Goal: Task Accomplishment & Management: Complete application form

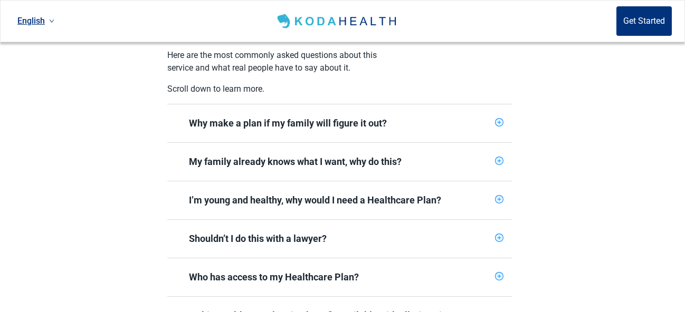
scroll to position [443, 0]
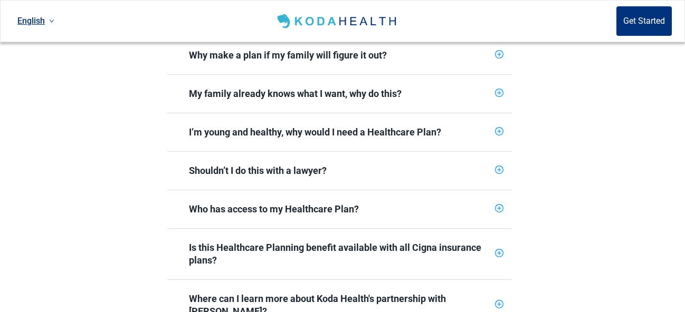
click at [499, 167] on icon "plus-circle" at bounding box center [498, 170] width 7 height 7
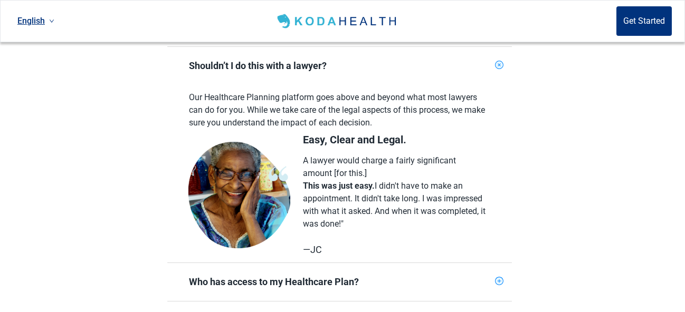
scroll to position [506, 0]
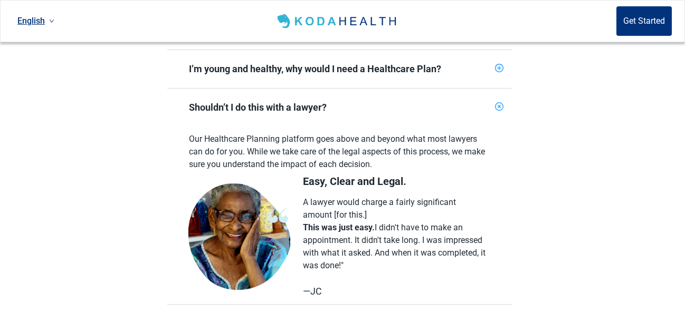
click at [573, 164] on div "Plan your health in advance. Cigna is thrilled to offer you access to Healthcar…" at bounding box center [342, 105] width 685 height 682
click at [497, 102] on icon "plus-circle" at bounding box center [499, 107] width 10 height 10
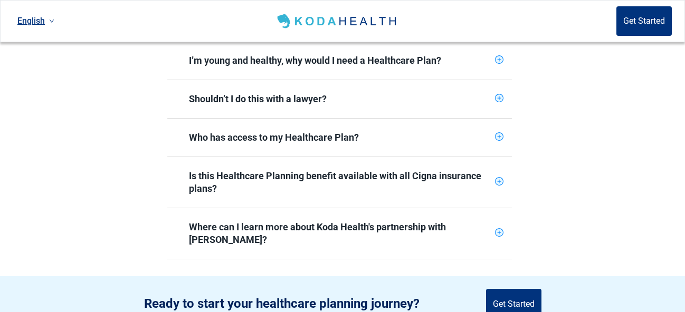
scroll to position [570, 0]
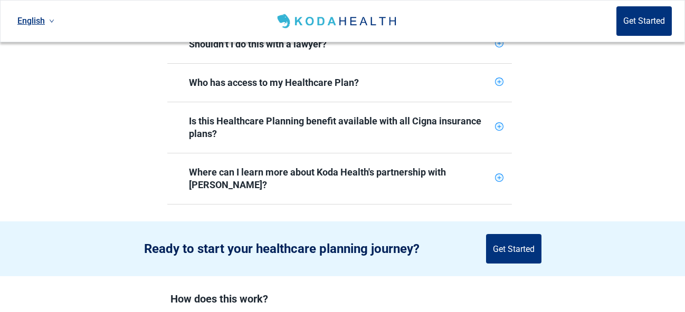
click at [501, 123] on icon "plus-circle" at bounding box center [498, 126] width 7 height 7
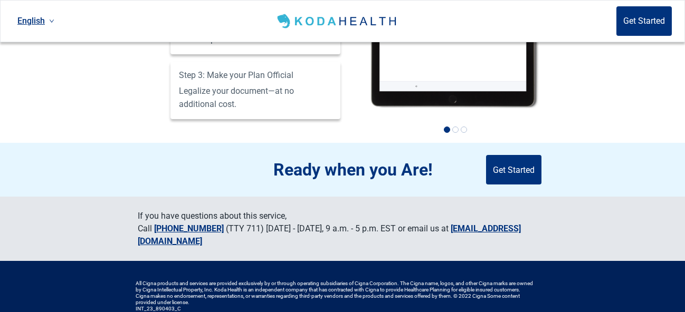
scroll to position [1139, 0]
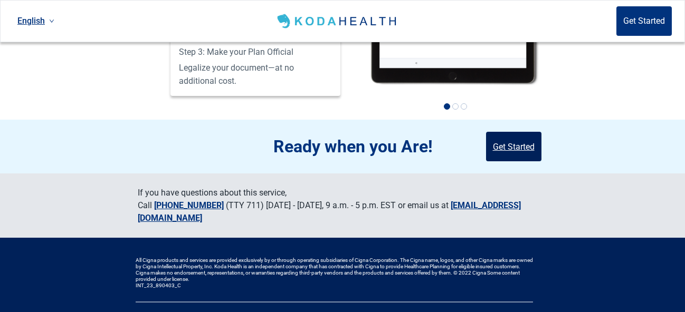
click at [520, 132] on button "Get Started" at bounding box center [513, 147] width 55 height 30
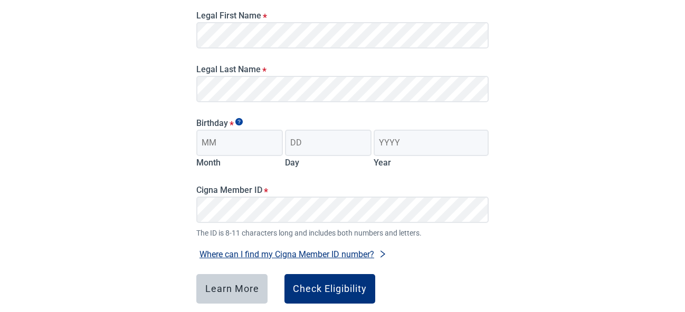
scroll to position [94, 0]
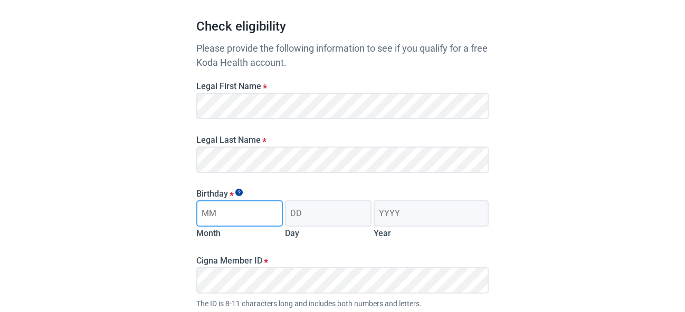
click at [229, 215] on input "Month" at bounding box center [239, 213] width 86 height 26
type input "12"
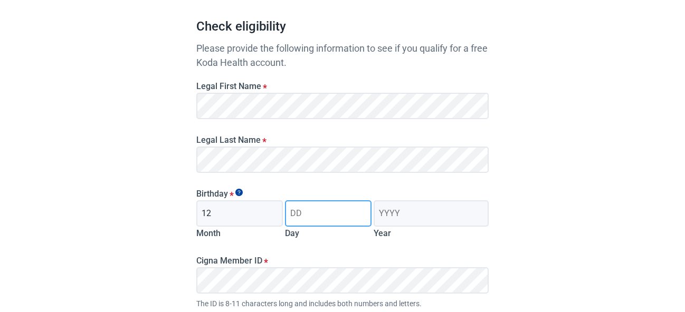
click at [311, 216] on input "Day" at bounding box center [328, 213] width 86 height 26
drag, startPoint x: 304, startPoint y: 206, endPoint x: 300, endPoint y: 214, distance: 8.5
click at [300, 214] on input "0" at bounding box center [328, 213] width 86 height 26
click at [301, 215] on input "0" at bounding box center [328, 213] width 86 height 26
type input "03"
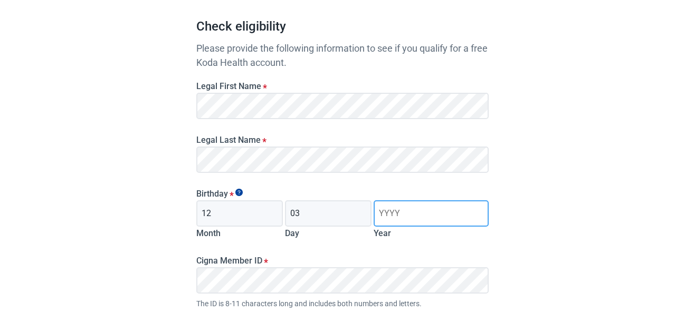
click at [378, 210] on input "Year" at bounding box center [430, 213] width 115 height 26
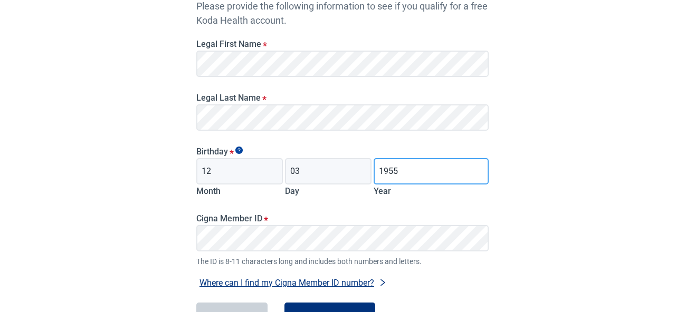
scroll to position [157, 0]
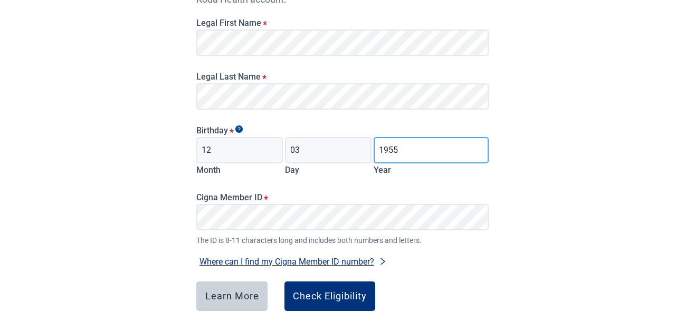
type input "1955"
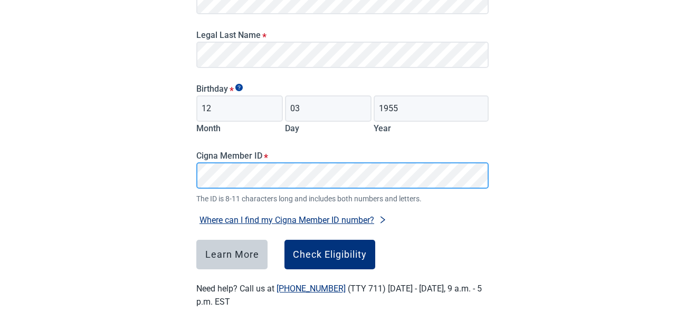
scroll to position [220, 0]
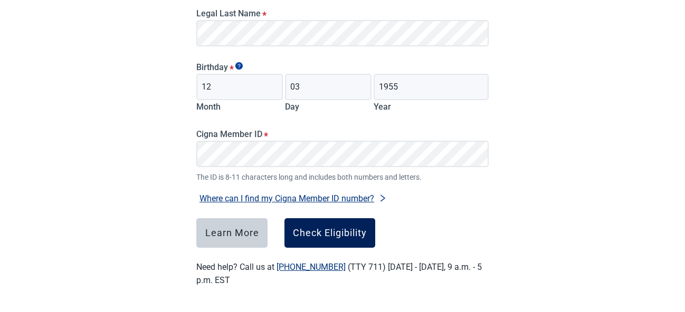
click at [337, 232] on div "Check Eligibility" at bounding box center [330, 233] width 74 height 11
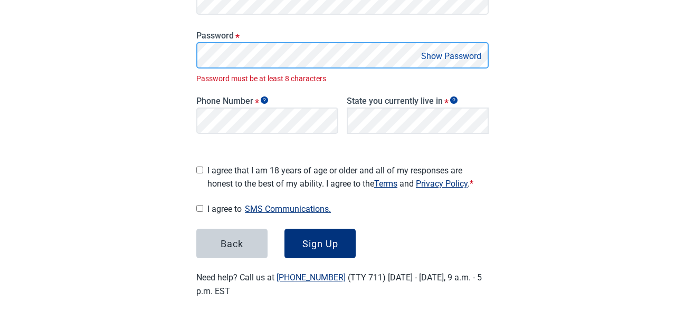
scroll to position [239, 0]
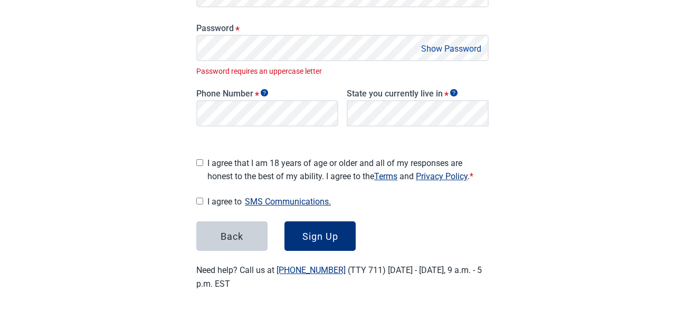
click at [452, 49] on button "Show Password" at bounding box center [451, 49] width 66 height 14
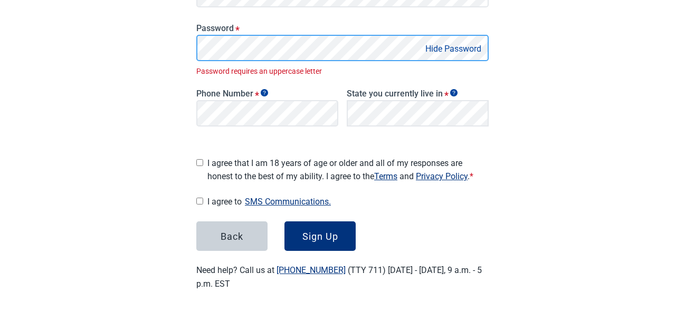
scroll to position [228, 0]
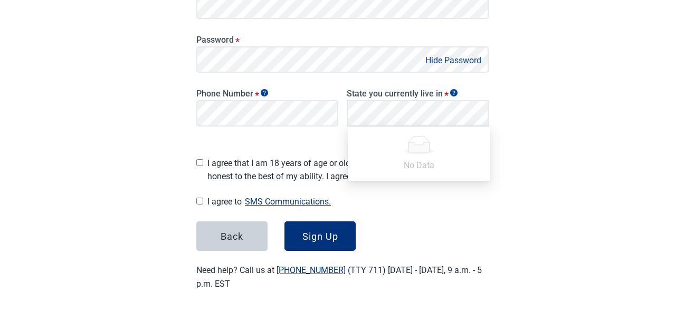
click at [149, 155] on div "Have Questions about Healthcare Planning? Learn More Here English Sign in Great…" at bounding box center [342, 44] width 685 height 544
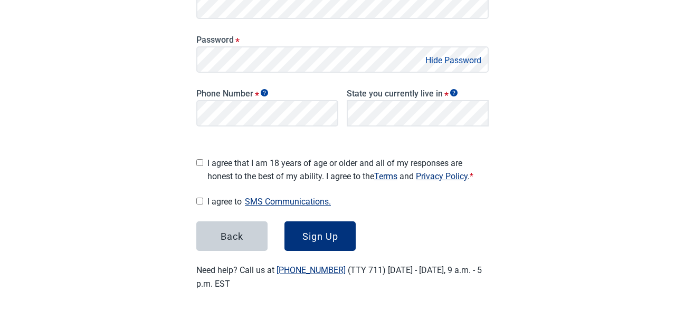
click at [198, 160] on input "I agree that I am 18 years of age or older and all of my responses are honest t…" at bounding box center [199, 162] width 7 height 7
checkbox input "true"
click at [199, 198] on input "I agree to SMS Communications." at bounding box center [199, 201] width 7 height 7
checkbox input "true"
click at [321, 233] on div "Sign Up" at bounding box center [320, 236] width 36 height 11
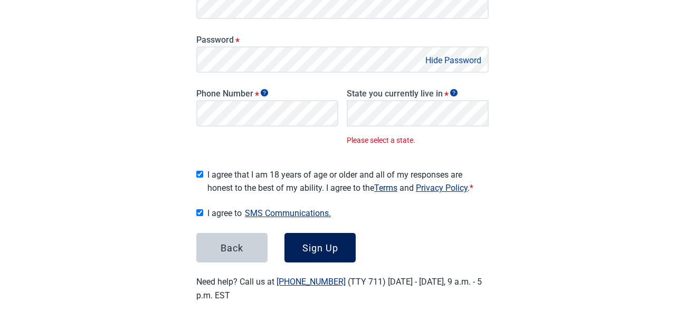
scroll to position [239, 0]
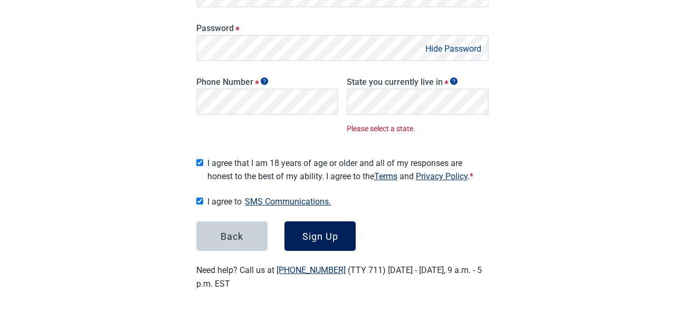
click at [314, 233] on div "Sign Up" at bounding box center [320, 236] width 36 height 11
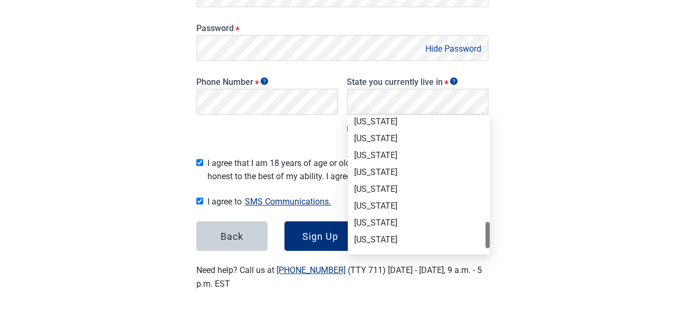
scroll to position [726, 0]
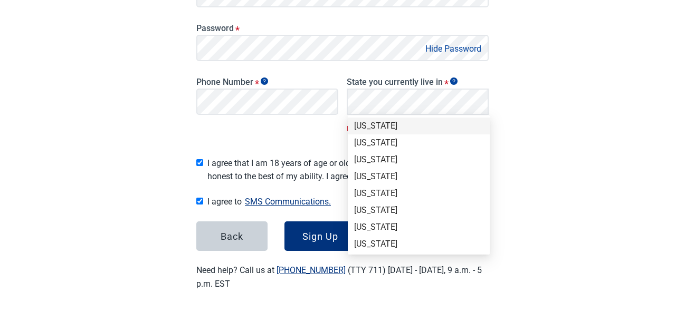
click at [374, 127] on div "[US_STATE]" at bounding box center [418, 126] width 129 height 12
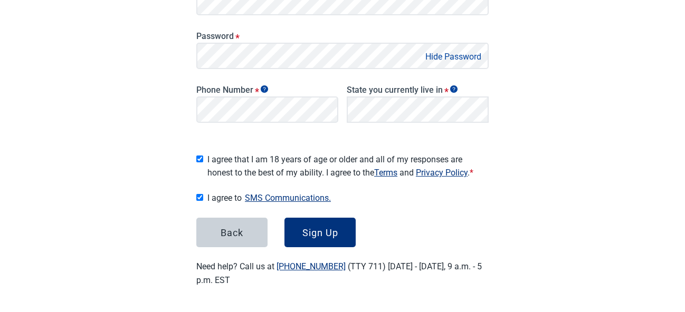
scroll to position [228, 0]
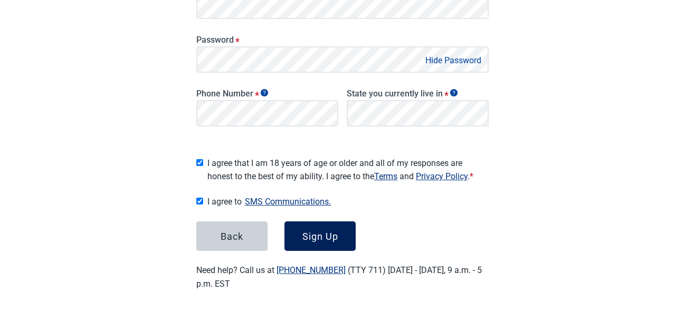
click at [328, 233] on div "Sign Up" at bounding box center [320, 236] width 36 height 11
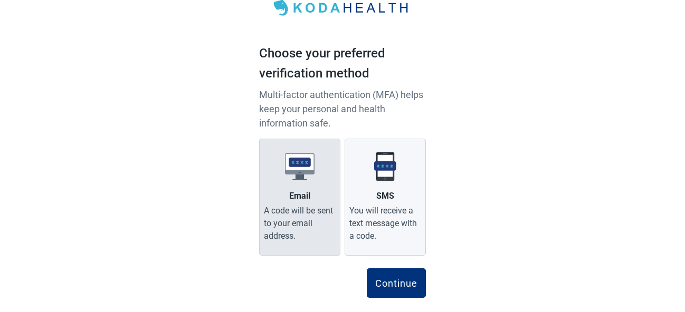
scroll to position [57, 0]
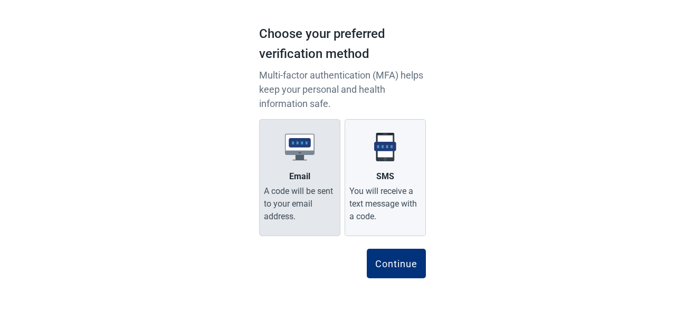
click at [299, 151] on img at bounding box center [300, 147] width 30 height 30
click at [0, 0] on input "Email A code will be sent to your email address." at bounding box center [0, 0] width 0 height 0
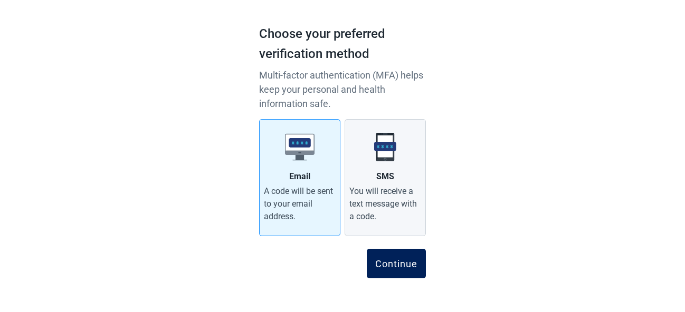
drag, startPoint x: 411, startPoint y: 269, endPoint x: 410, endPoint y: 253, distance: 16.4
click at [411, 268] on button "Continue" at bounding box center [396, 264] width 59 height 30
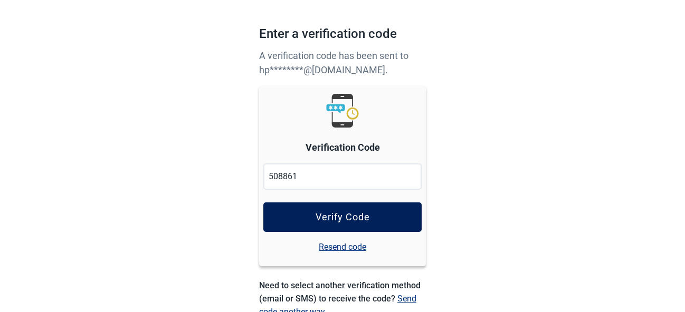
type input "508861"
click at [368, 223] on button "Verify Code" at bounding box center [342, 218] width 158 height 30
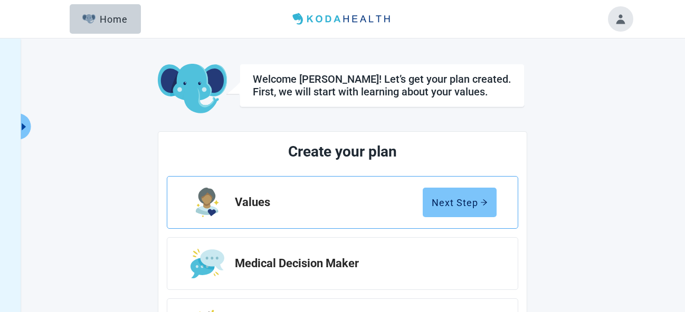
click at [451, 204] on div "Next Step" at bounding box center [459, 202] width 56 height 11
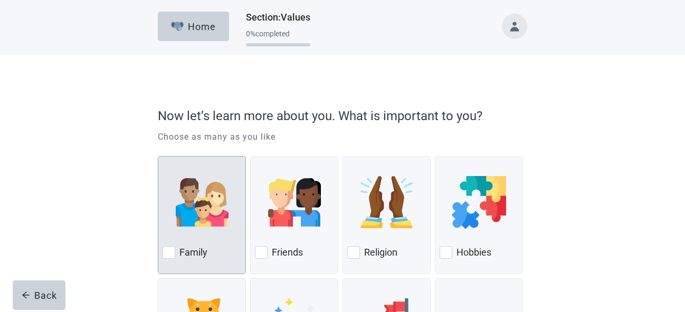
click at [167, 251] on div at bounding box center [168, 252] width 13 height 13
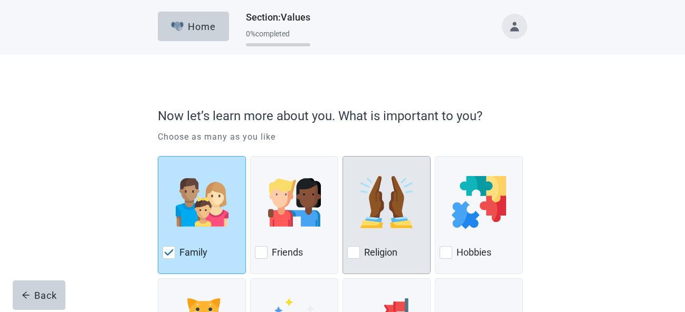
click at [352, 255] on div at bounding box center [353, 252] width 13 height 13
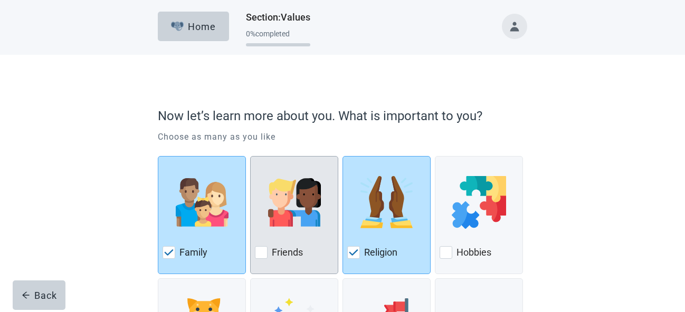
click at [266, 257] on div at bounding box center [261, 252] width 13 height 13
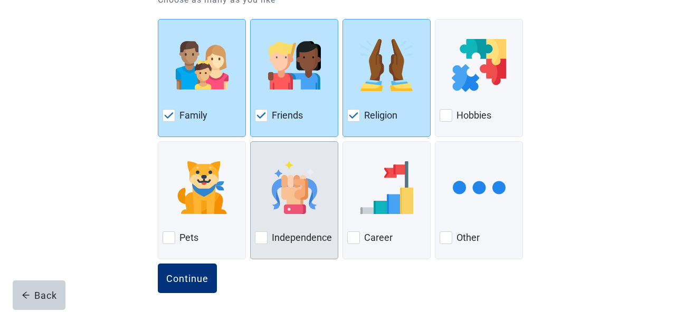
scroll to position [141, 0]
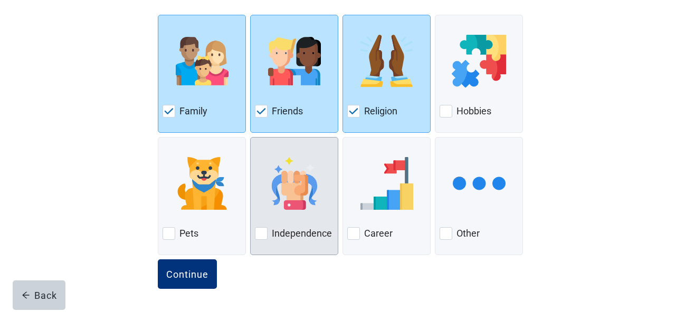
click at [262, 238] on div at bounding box center [261, 233] width 13 height 13
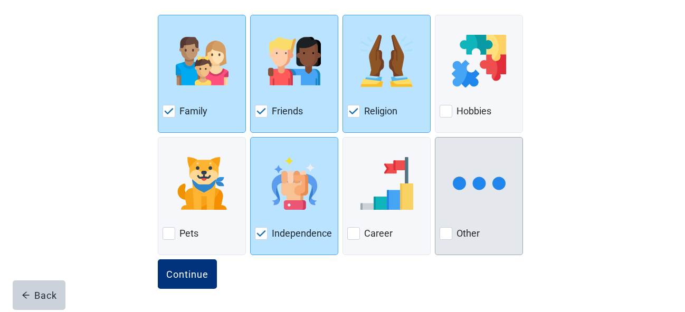
click at [446, 238] on div at bounding box center [445, 233] width 13 height 13
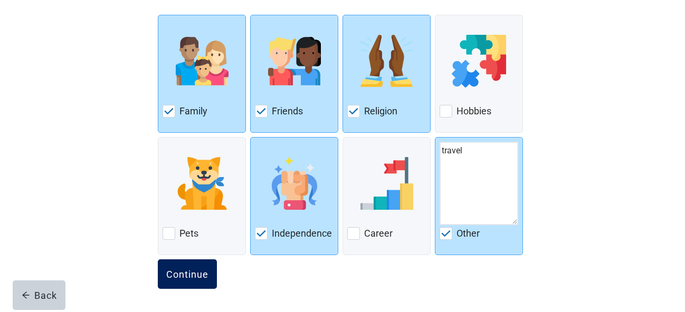
type textarea "travel"
click at [194, 282] on button "Continue" at bounding box center [187, 274] width 59 height 30
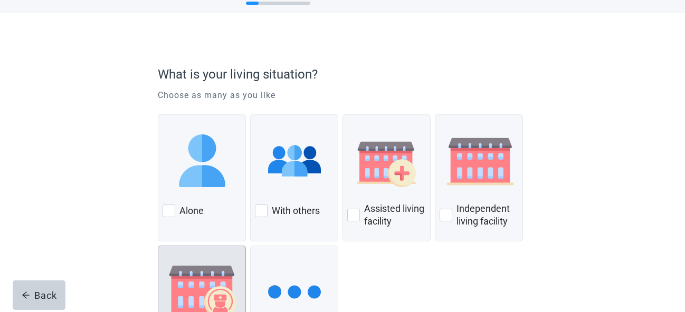
scroll to position [63, 0]
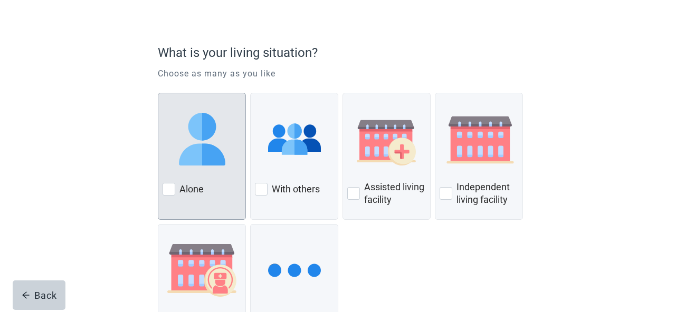
click at [164, 188] on div at bounding box center [168, 189] width 13 height 13
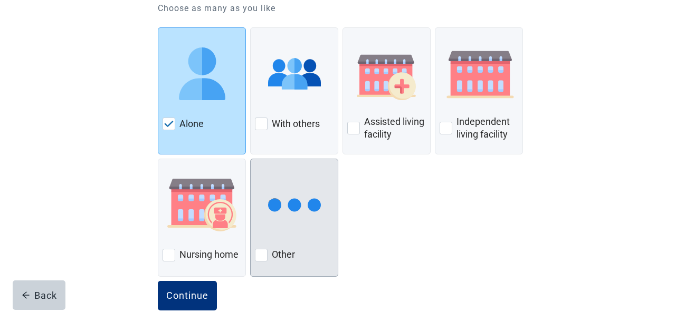
scroll to position [150, 0]
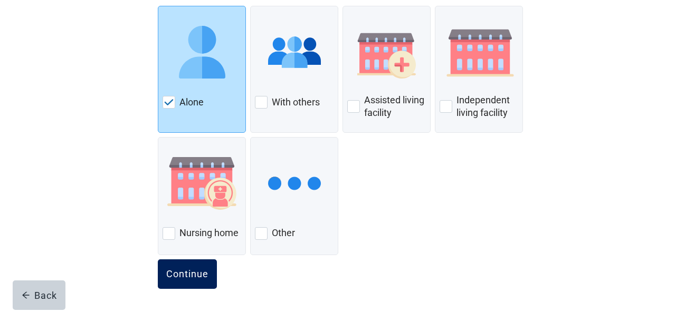
click at [190, 276] on div "Continue" at bounding box center [187, 274] width 42 height 11
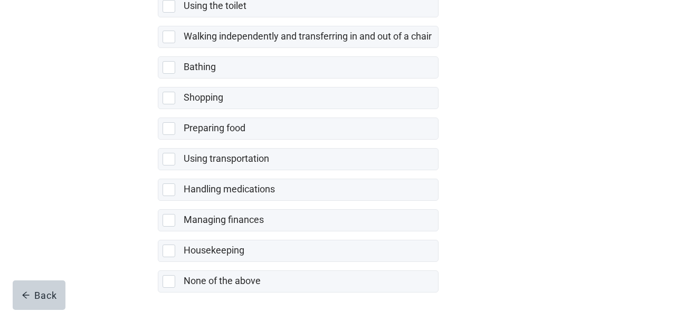
scroll to position [271, 0]
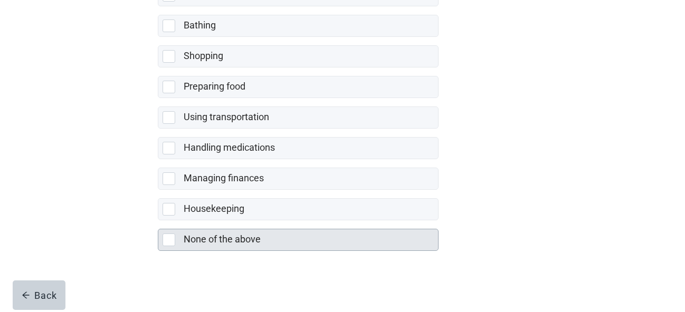
click at [168, 242] on div at bounding box center [168, 240] width 13 height 13
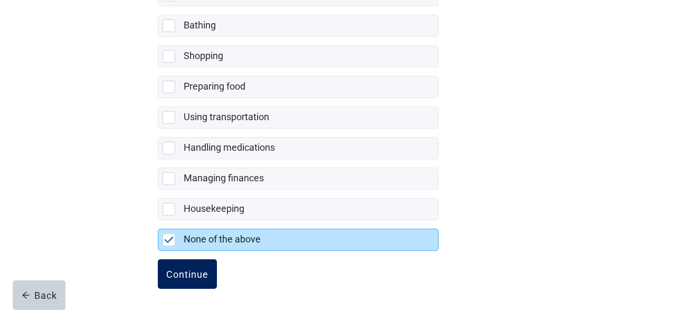
click at [183, 276] on div "Continue" at bounding box center [187, 274] width 42 height 11
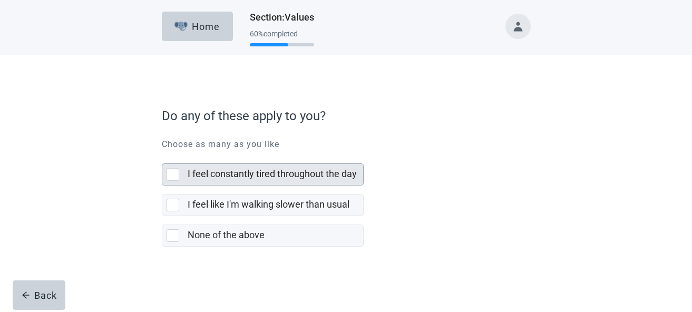
click at [172, 177] on div at bounding box center [173, 174] width 13 height 13
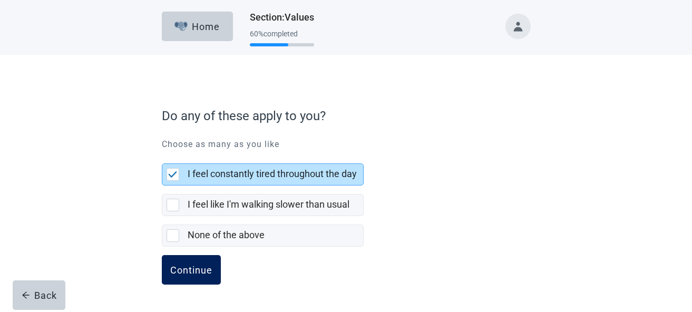
click at [193, 272] on div "Continue" at bounding box center [191, 270] width 42 height 11
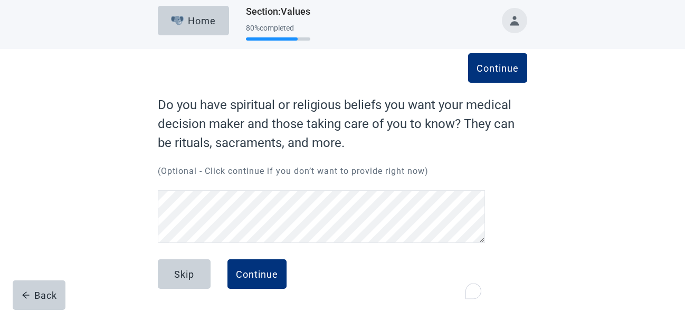
scroll to position [6, 0]
click at [264, 278] on div "Continue" at bounding box center [257, 274] width 42 height 11
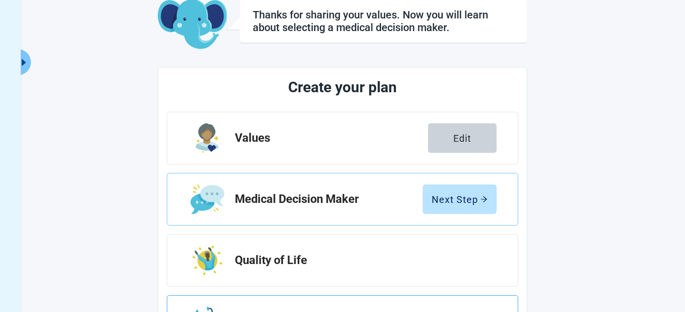
scroll to position [132, 0]
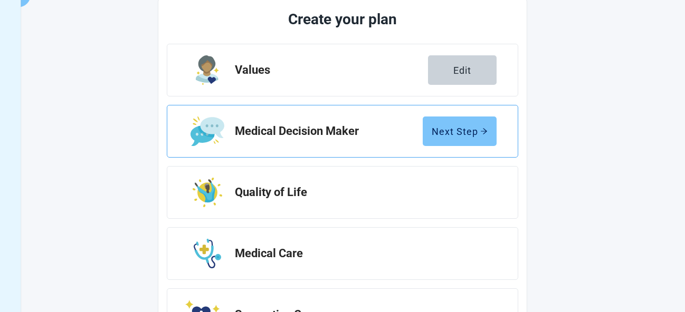
click at [455, 134] on div "Next Step" at bounding box center [459, 131] width 56 height 11
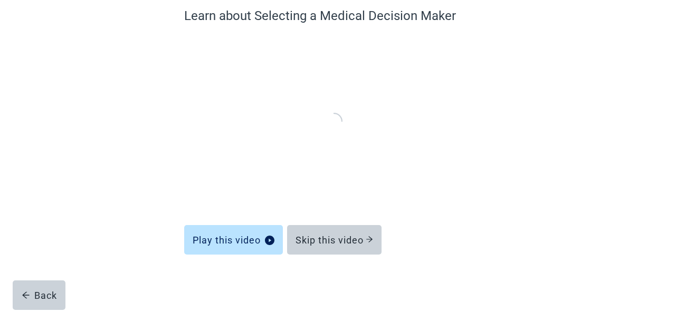
scroll to position [94, 0]
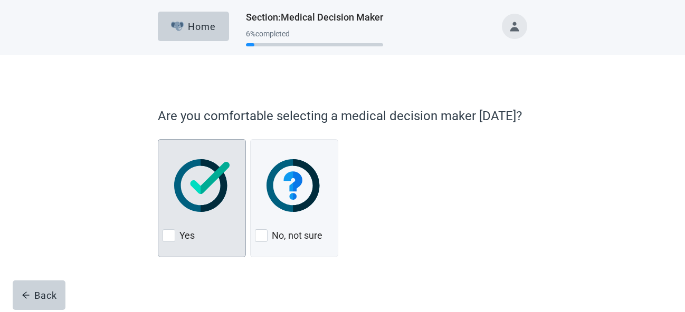
click at [167, 237] on div at bounding box center [168, 235] width 13 height 13
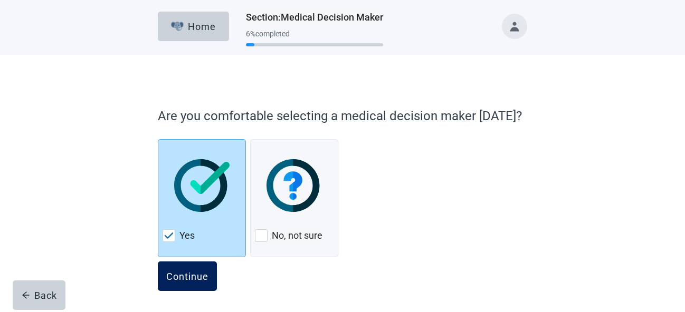
click at [183, 280] on div "Continue" at bounding box center [187, 276] width 42 height 11
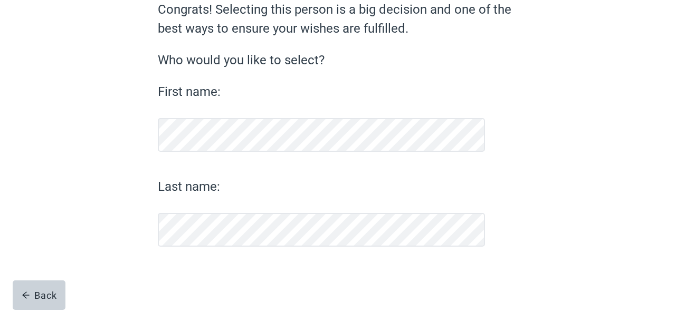
scroll to position [101, 0]
click at [193, 278] on div "Continue" at bounding box center [187, 274] width 42 height 11
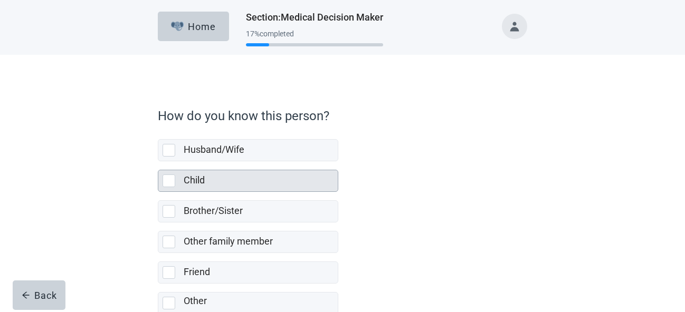
click at [169, 184] on div at bounding box center [168, 181] width 13 height 13
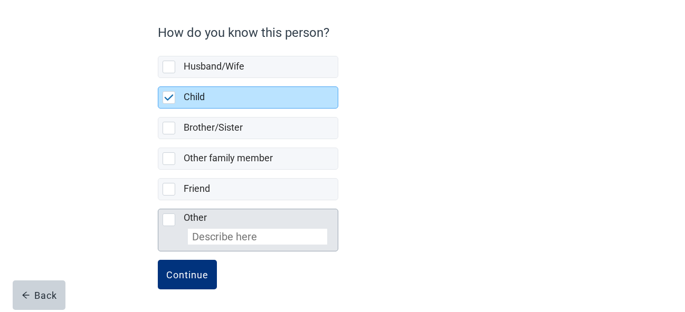
scroll to position [84, 0]
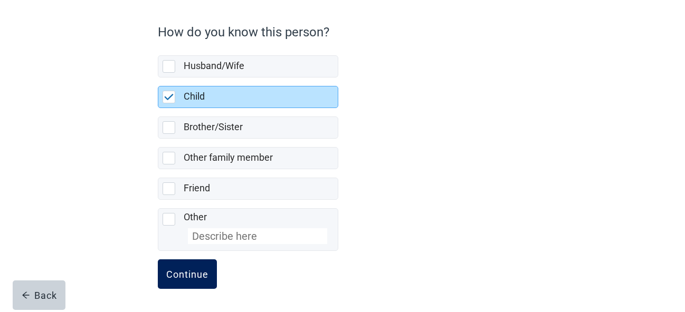
click at [191, 282] on button "Continue" at bounding box center [187, 274] width 59 height 30
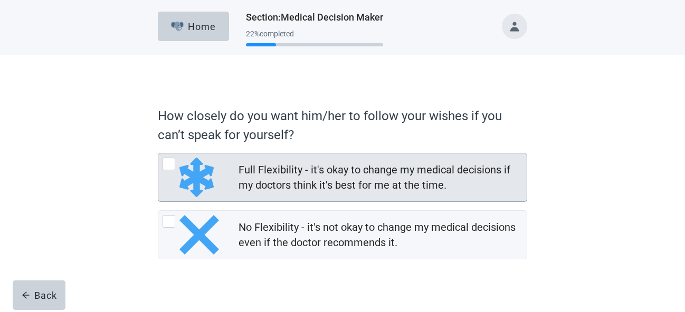
click at [167, 161] on div at bounding box center [168, 164] width 13 height 13
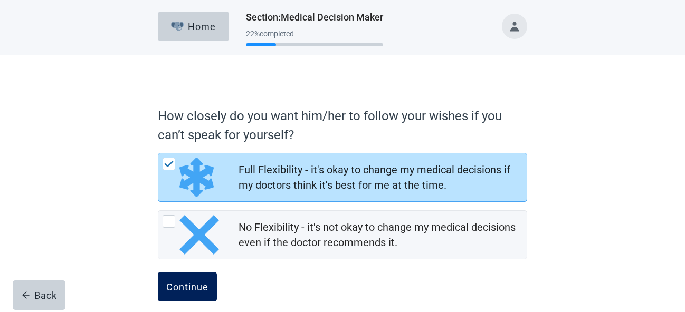
click at [185, 297] on button "Continue" at bounding box center [187, 287] width 59 height 30
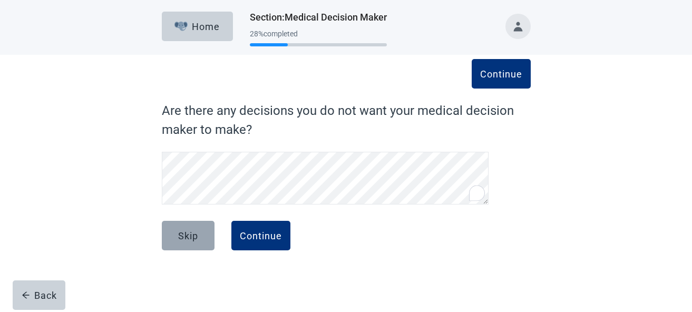
click at [176, 236] on button "Skip" at bounding box center [188, 236] width 53 height 30
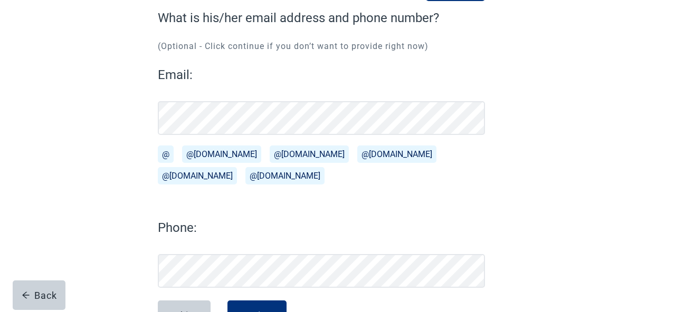
scroll to position [71, 0]
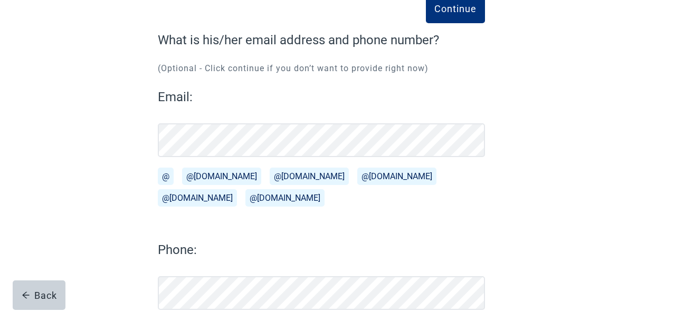
click at [205, 178] on button "@[DOMAIN_NAME]" at bounding box center [221, 176] width 79 height 17
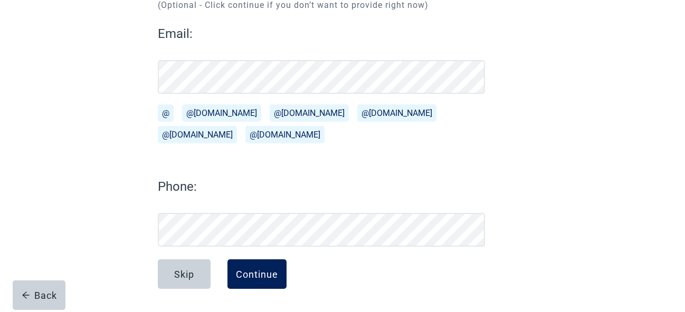
click at [268, 280] on button "Continue" at bounding box center [256, 274] width 59 height 30
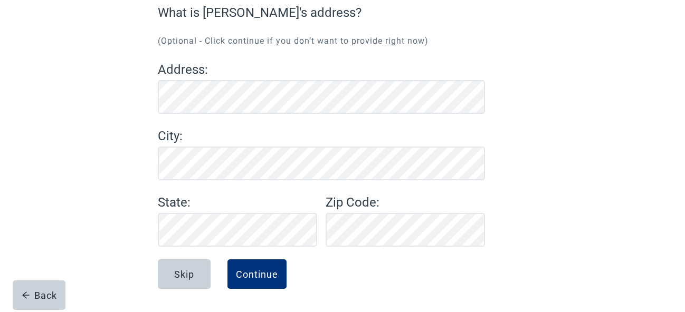
scroll to position [98, 0]
click at [269, 277] on div "Continue" at bounding box center [257, 274] width 42 height 11
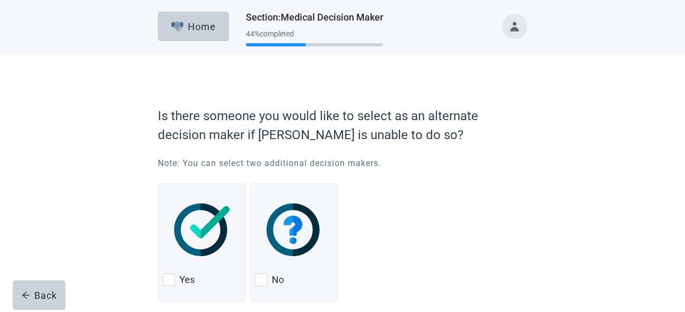
click at [590, 118] on div "Is there someone you would like to select as an alternate decision maker if [PE…" at bounding box center [342, 207] width 616 height 304
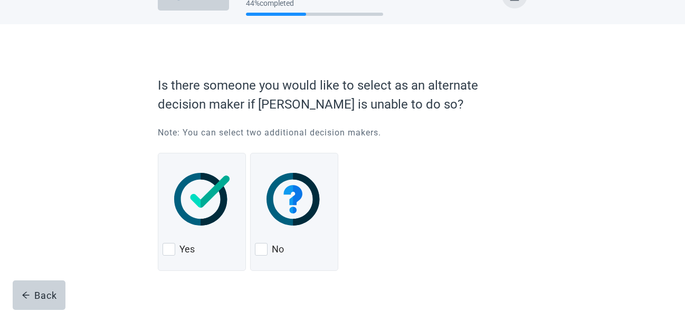
scroll to position [46, 0]
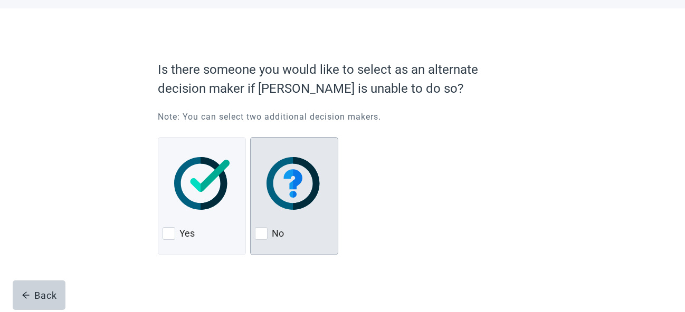
click at [262, 235] on div at bounding box center [261, 233] width 13 height 13
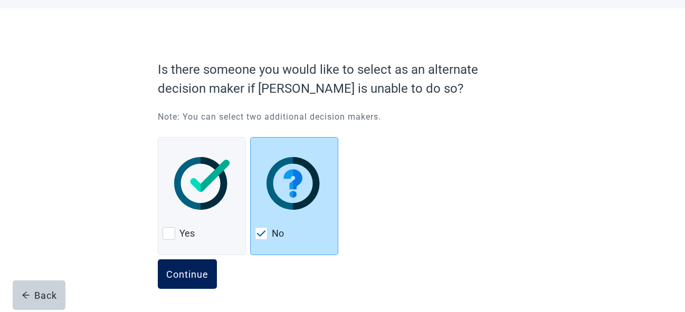
click at [189, 277] on div "Continue" at bounding box center [187, 274] width 42 height 11
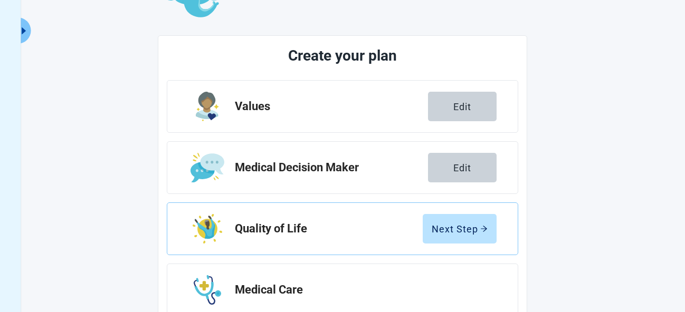
scroll to position [173, 0]
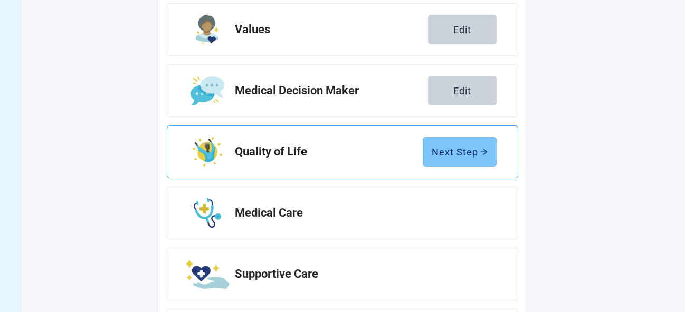
click at [458, 157] on div "Next Step" at bounding box center [459, 152] width 56 height 11
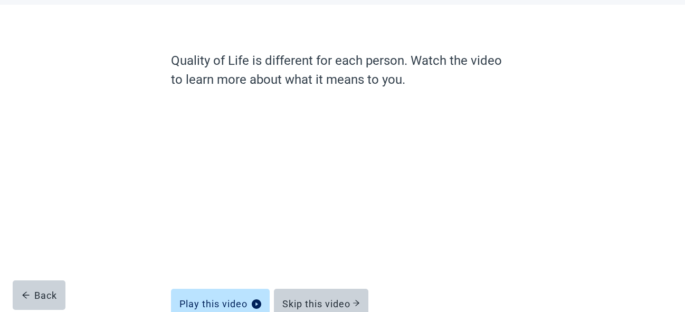
scroll to position [113, 0]
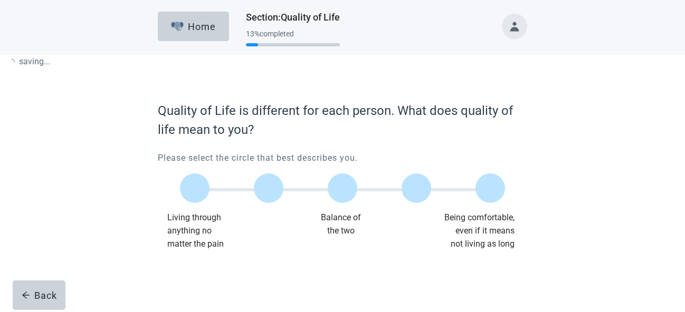
click at [330, 257] on div at bounding box center [342, 283] width 369 height 53
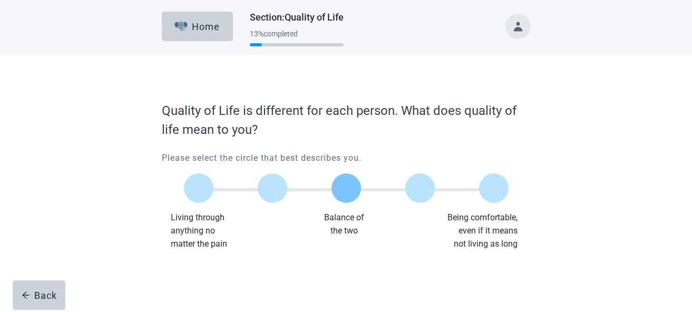
click at [341, 187] on div at bounding box center [347, 189] width 30 height 30
click at [187, 272] on div "Continue" at bounding box center [191, 272] width 42 height 11
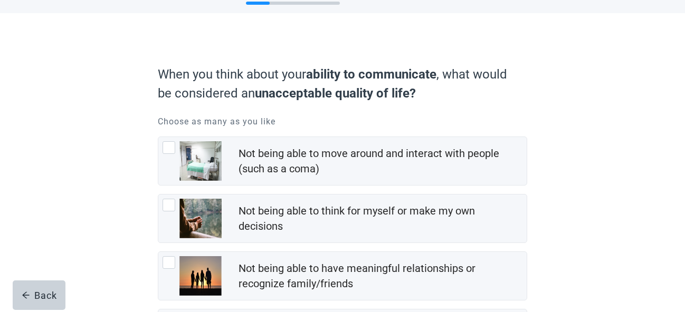
scroll to position [63, 0]
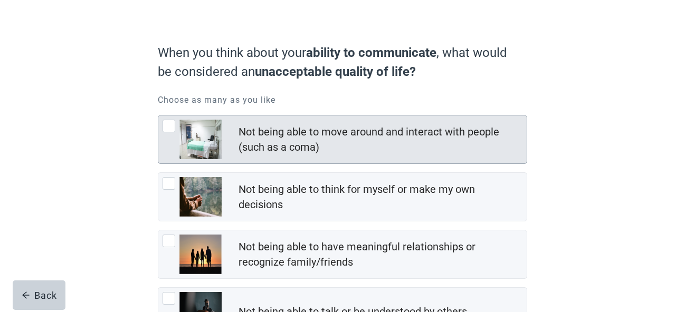
click at [169, 127] on div at bounding box center [168, 126] width 13 height 13
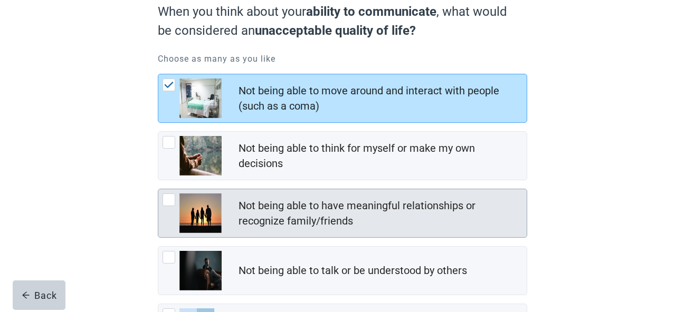
scroll to position [127, 0]
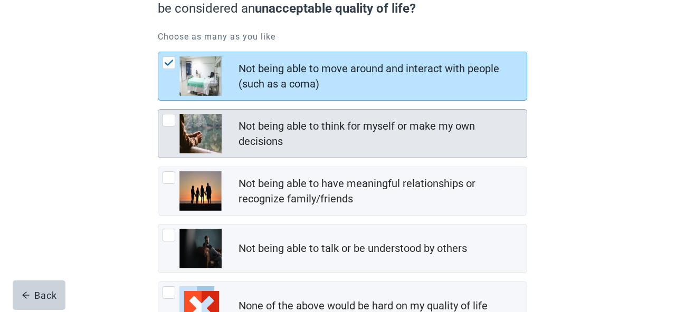
click at [169, 122] on div at bounding box center [168, 120] width 13 height 13
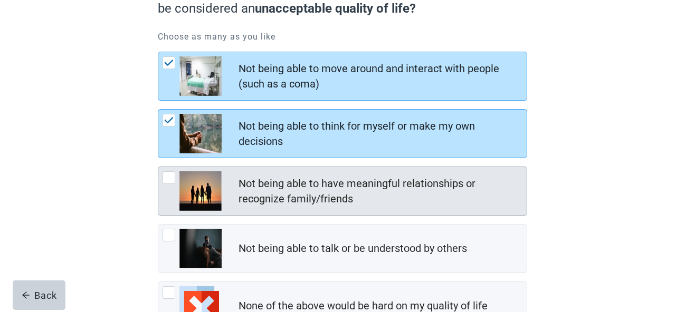
click at [169, 177] on div at bounding box center [168, 177] width 13 height 13
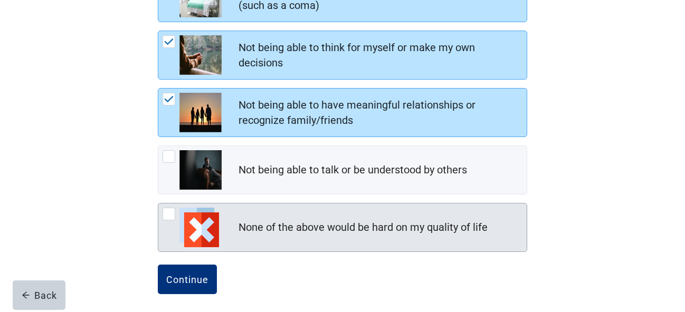
scroll to position [210, 0]
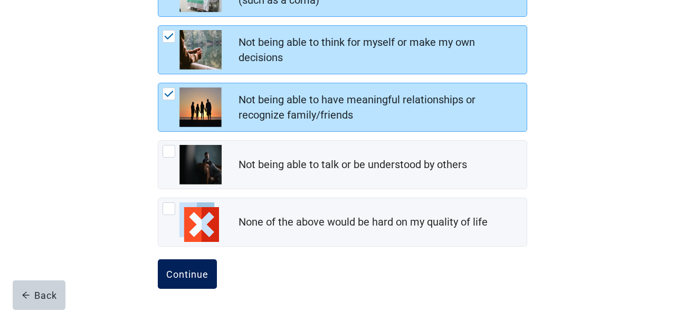
click at [193, 277] on div "Continue" at bounding box center [187, 274] width 42 height 11
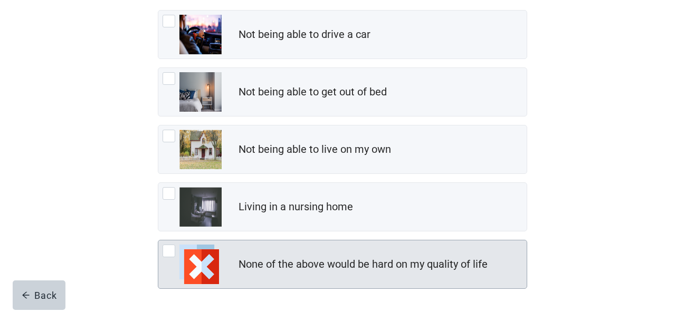
scroll to position [190, 0]
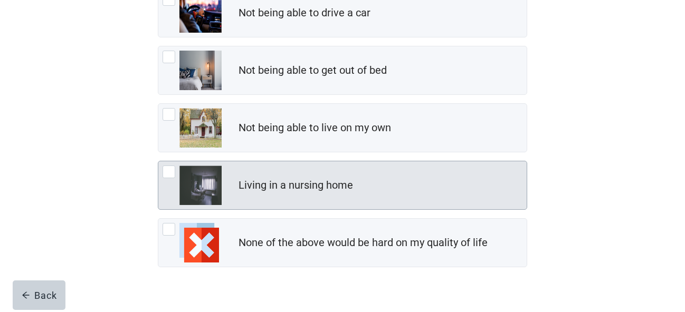
click at [170, 175] on div at bounding box center [168, 172] width 13 height 13
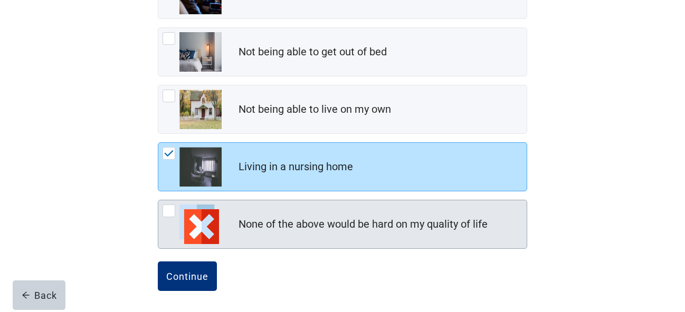
scroll to position [210, 0]
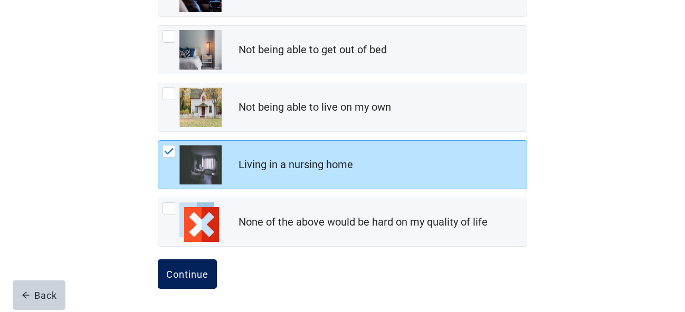
click at [192, 278] on div "Continue" at bounding box center [187, 274] width 42 height 11
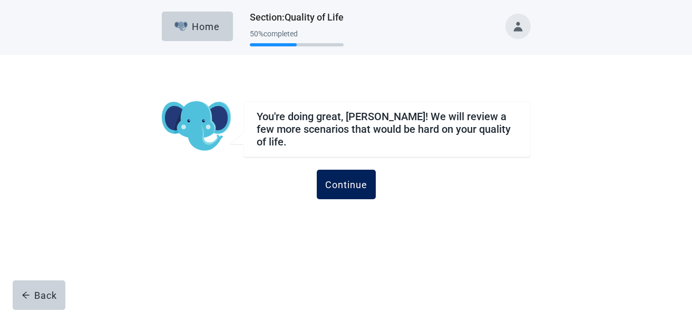
click at [349, 182] on div "Continue" at bounding box center [346, 184] width 42 height 11
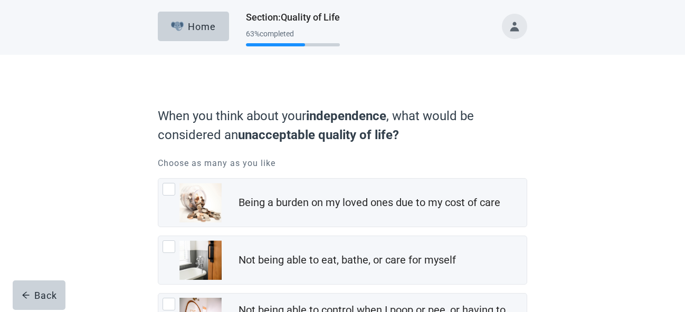
scroll to position [127, 0]
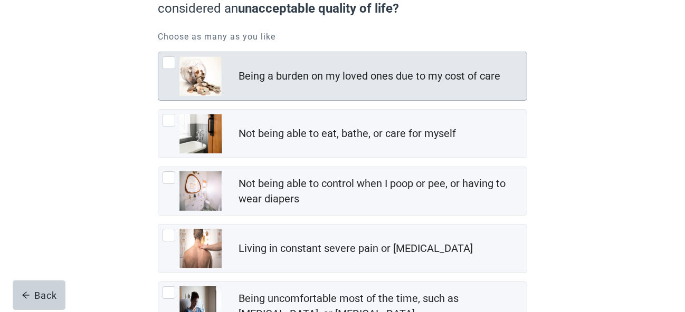
click at [167, 62] on div at bounding box center [168, 62] width 13 height 13
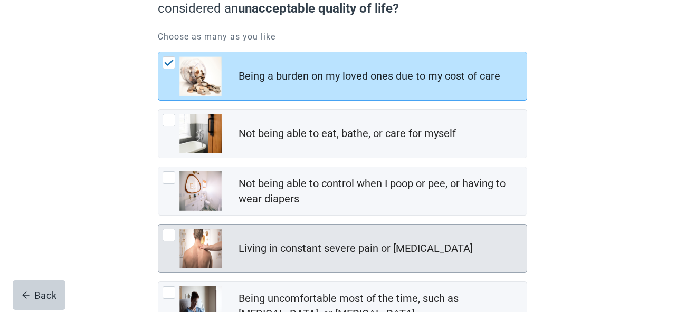
click at [167, 237] on div at bounding box center [168, 235] width 13 height 13
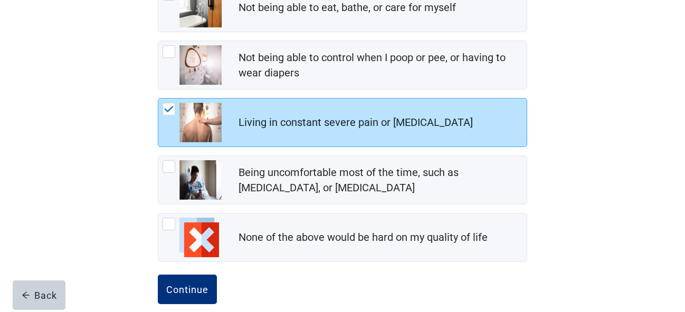
scroll to position [253, 0]
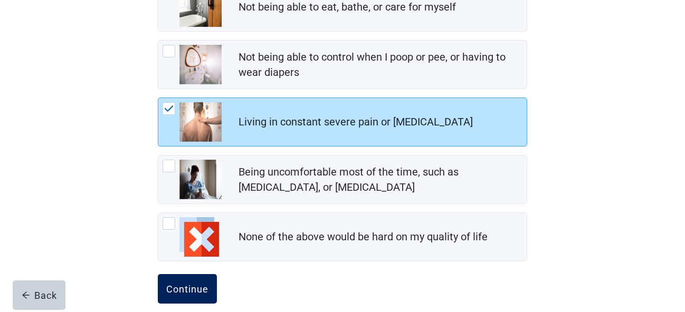
click at [203, 287] on div "Continue" at bounding box center [187, 289] width 42 height 11
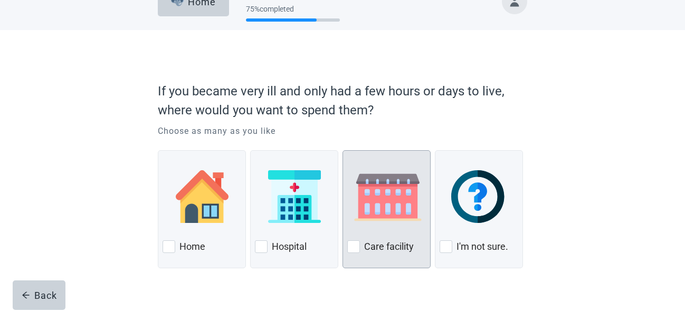
scroll to position [38, 0]
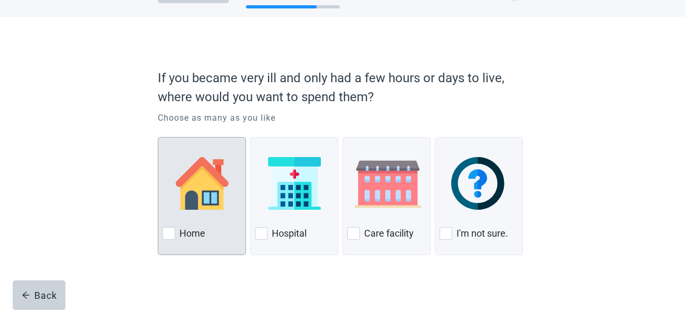
click at [170, 235] on div at bounding box center [168, 233] width 13 height 13
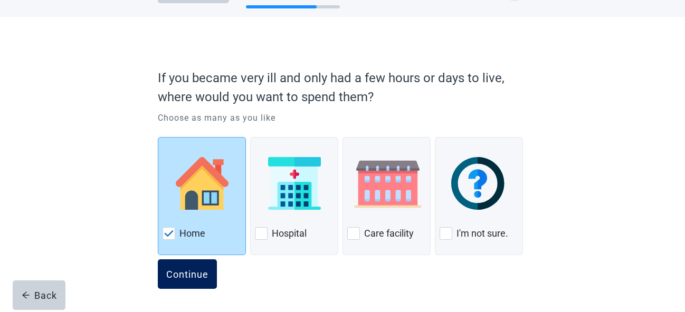
click at [188, 277] on div "Continue" at bounding box center [187, 274] width 42 height 11
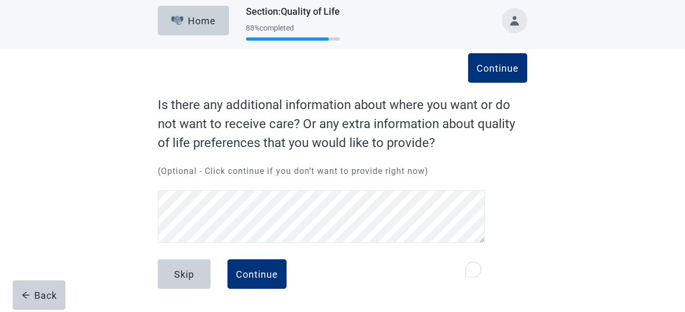
scroll to position [6, 0]
click at [183, 273] on div "Skip" at bounding box center [184, 274] width 20 height 11
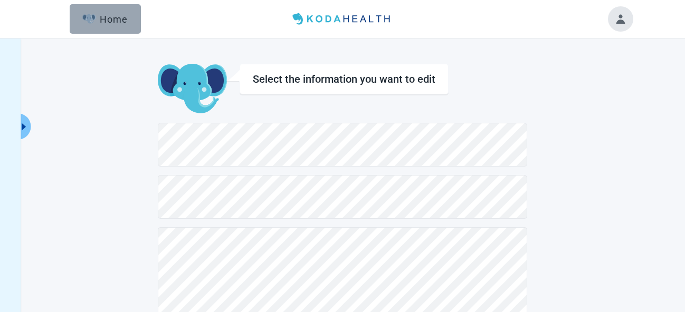
click at [108, 16] on div "Home" at bounding box center [104, 19] width 45 height 11
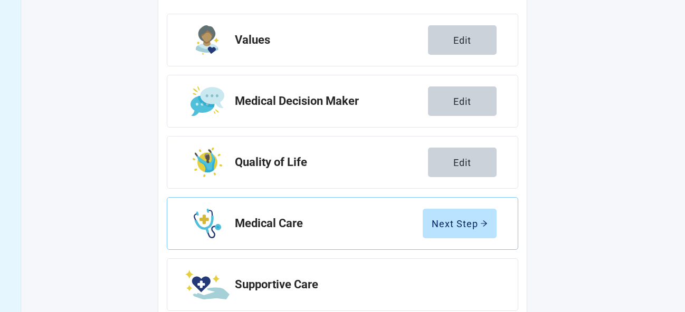
scroll to position [190, 0]
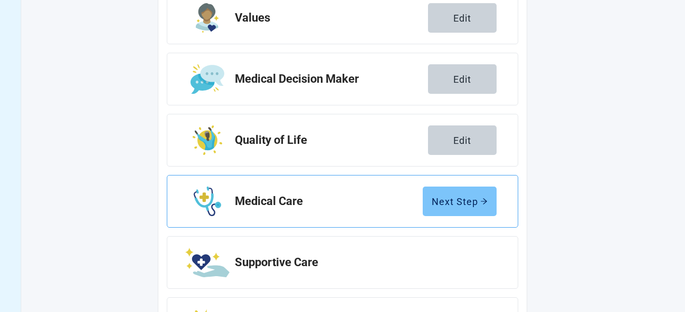
click at [465, 203] on div "Next Step" at bounding box center [459, 201] width 56 height 11
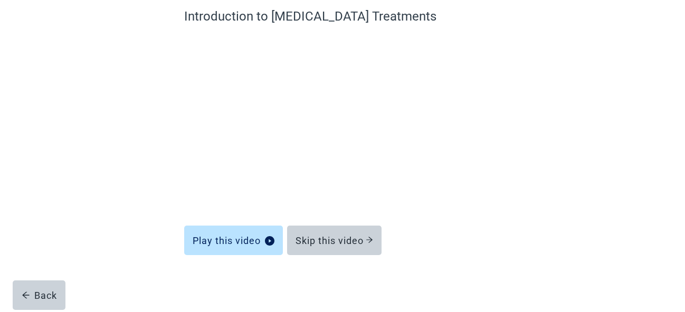
scroll to position [94, 0]
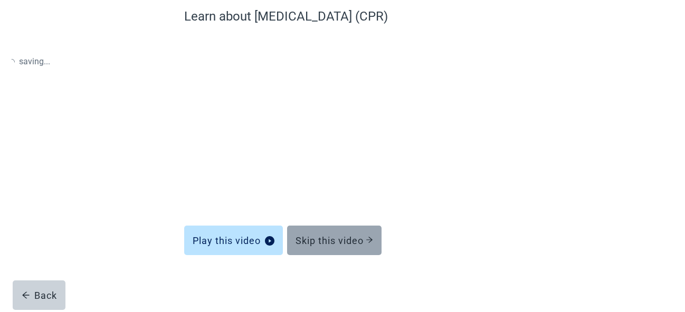
click at [334, 246] on div "Skip this video" at bounding box center [334, 240] width 78 height 11
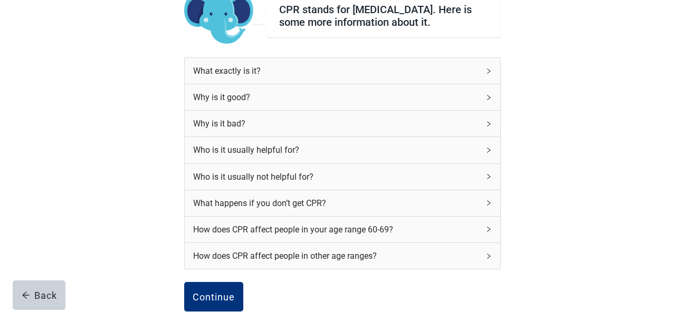
click at [489, 233] on icon "right" at bounding box center [488, 229] width 6 height 6
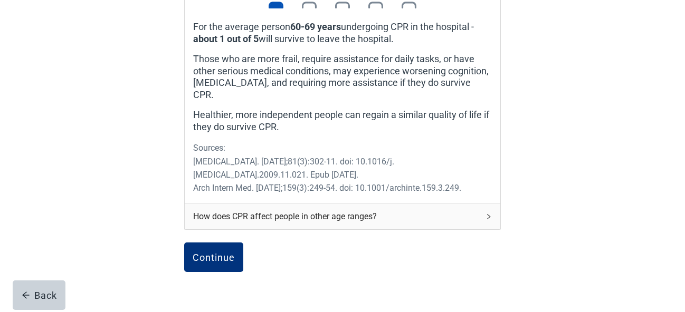
scroll to position [411, 0]
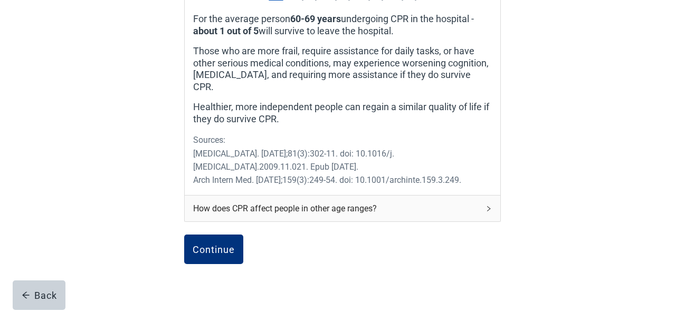
click at [488, 206] on icon "right" at bounding box center [488, 209] width 6 height 6
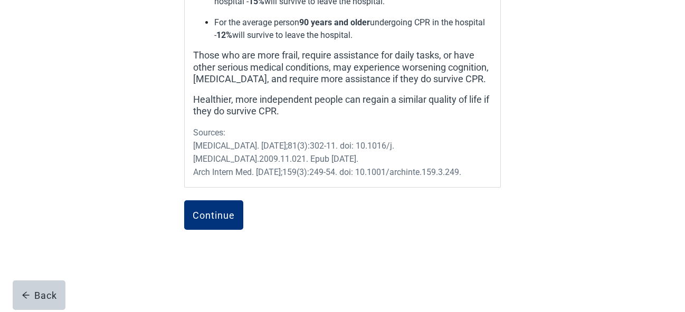
scroll to position [727, 0]
click at [223, 214] on button "Continue" at bounding box center [213, 215] width 59 height 30
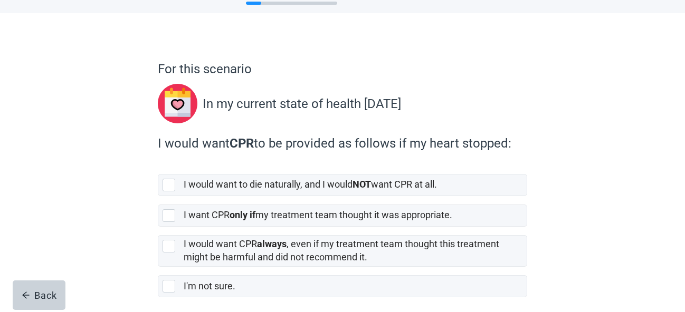
scroll to position [63, 0]
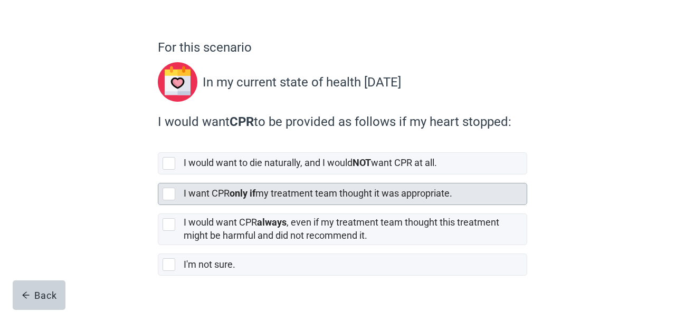
click at [175, 196] on div at bounding box center [168, 194] width 13 height 13
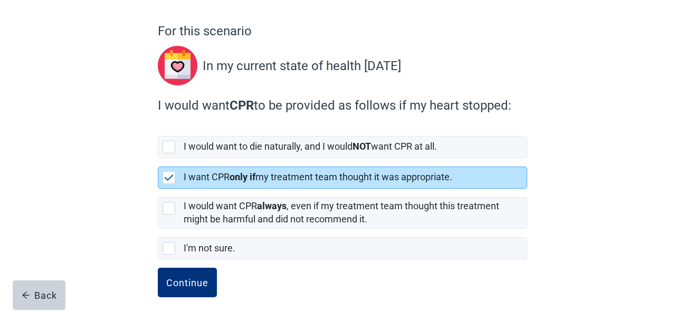
scroll to position [88, 0]
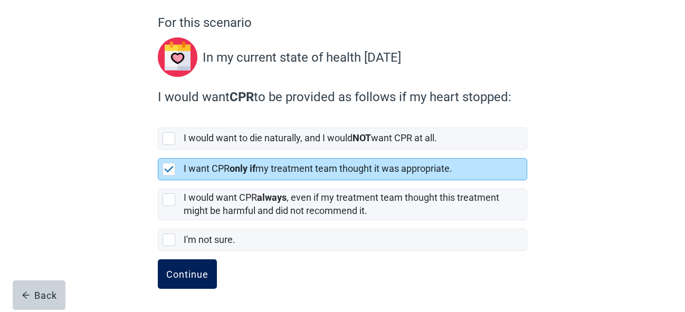
click at [196, 279] on div "Continue" at bounding box center [187, 274] width 42 height 11
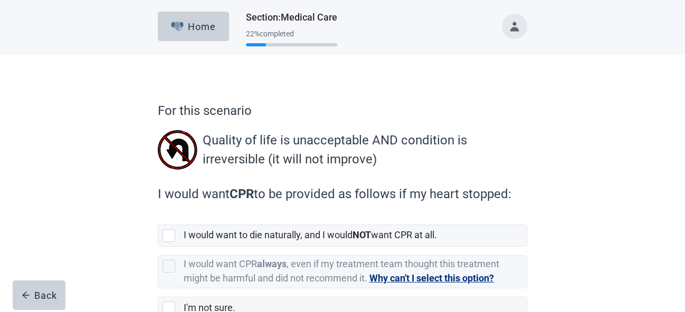
scroll to position [63, 0]
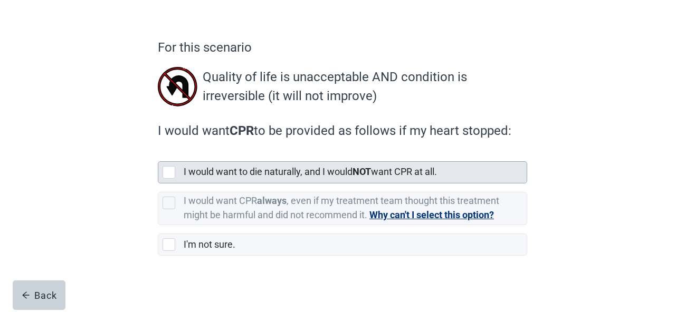
click at [167, 172] on div at bounding box center [168, 172] width 13 height 13
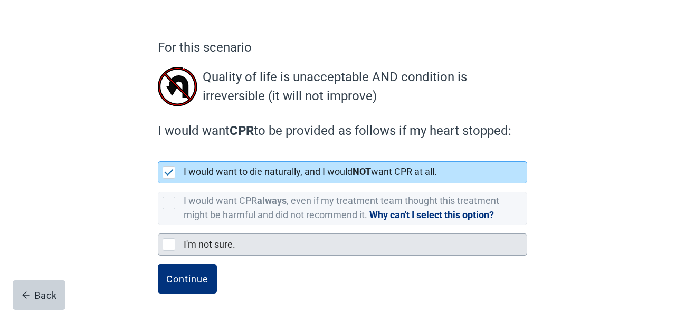
drag, startPoint x: 184, startPoint y: 282, endPoint x: 195, endPoint y: 251, distance: 33.0
click at [185, 282] on div "Continue" at bounding box center [187, 279] width 42 height 11
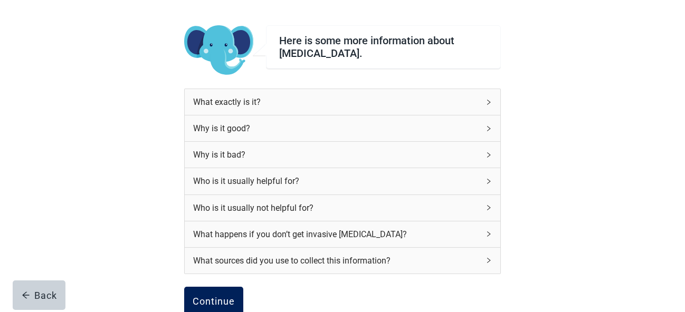
click at [219, 305] on div "Continue" at bounding box center [213, 301] width 42 height 11
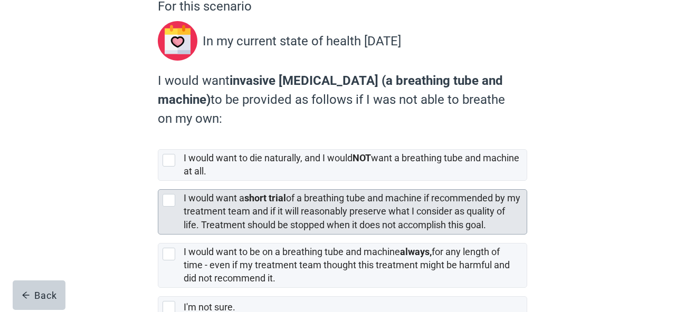
scroll to position [127, 0]
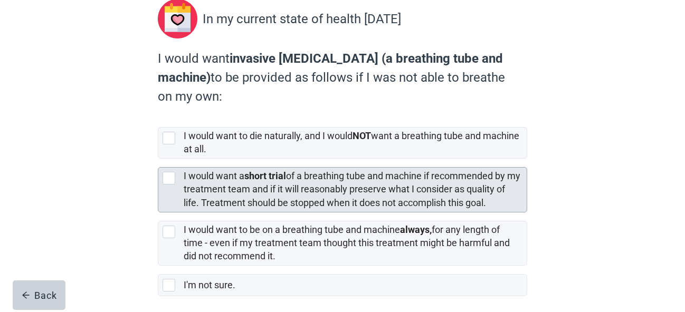
click at [168, 179] on div at bounding box center [168, 178] width 13 height 13
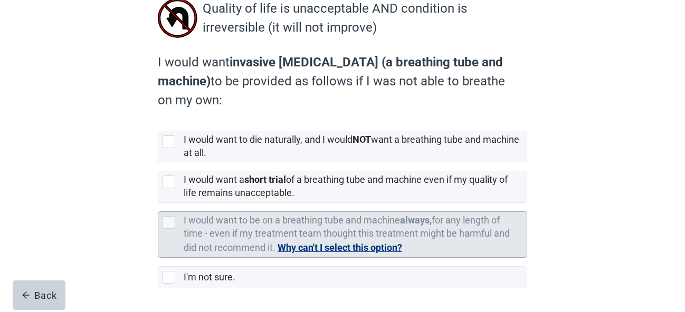
scroll to position [169, 0]
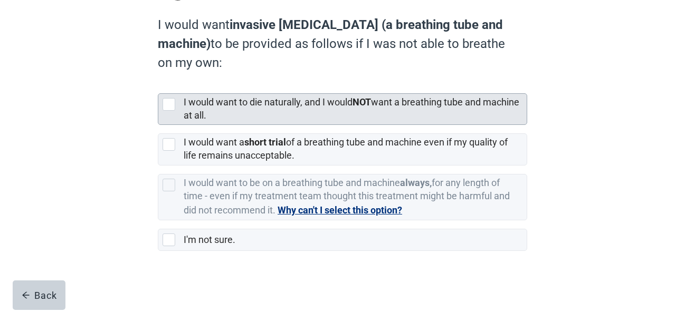
click at [168, 102] on div at bounding box center [168, 104] width 13 height 13
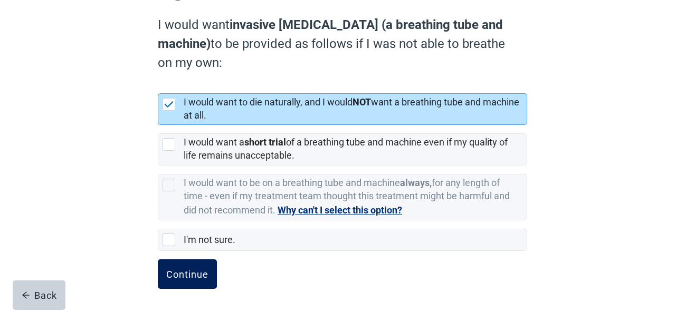
click at [194, 281] on button "Continue" at bounding box center [187, 274] width 59 height 30
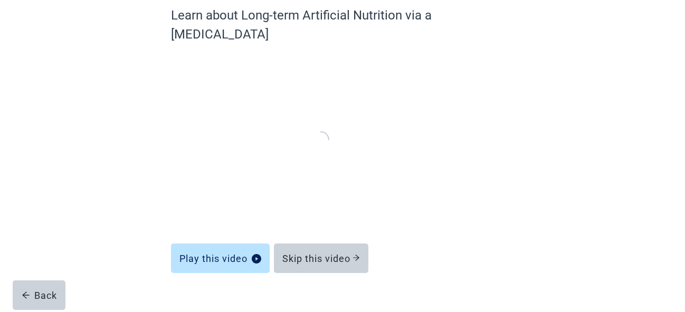
scroll to position [94, 0]
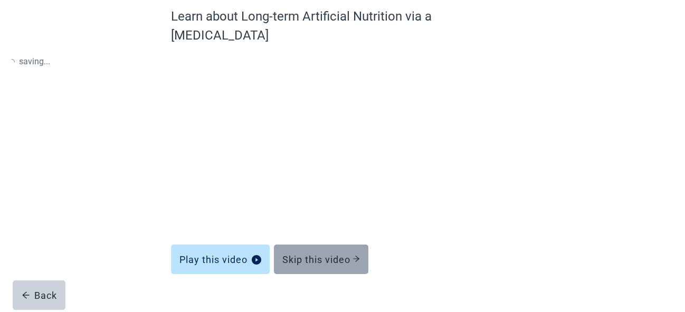
click at [329, 254] on div "Skip this video" at bounding box center [321, 259] width 78 height 11
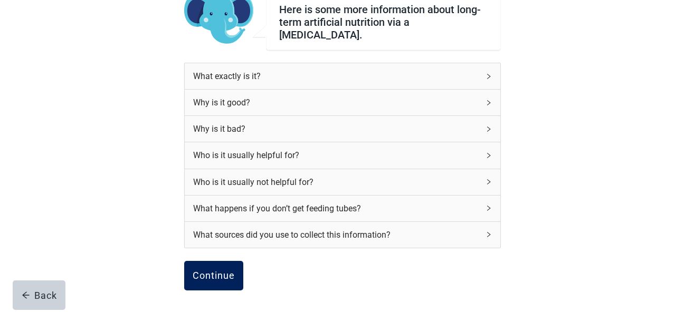
click at [219, 271] on div "Continue" at bounding box center [213, 276] width 42 height 11
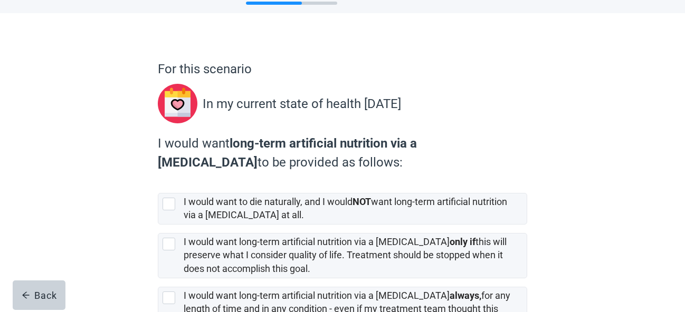
scroll to position [63, 0]
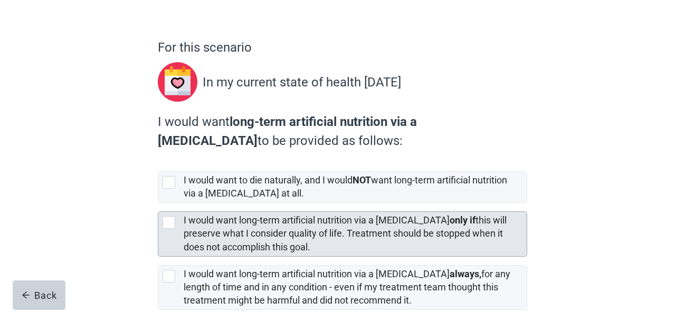
click at [163, 225] on div at bounding box center [168, 222] width 13 height 13
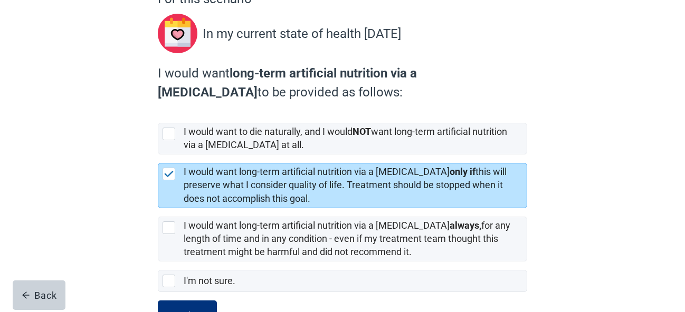
scroll to position [153, 0]
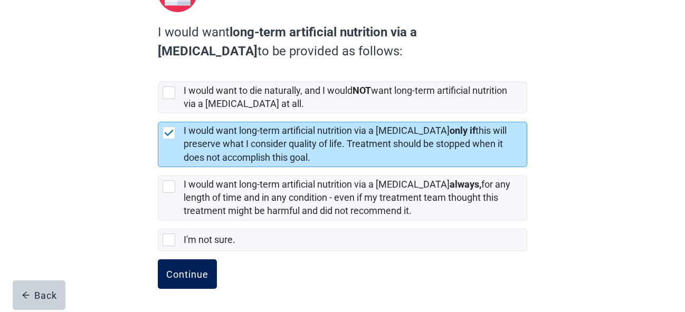
click at [190, 281] on button "Continue" at bounding box center [187, 274] width 59 height 30
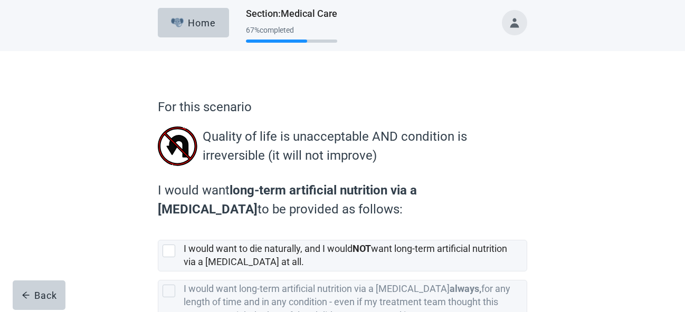
scroll to position [63, 0]
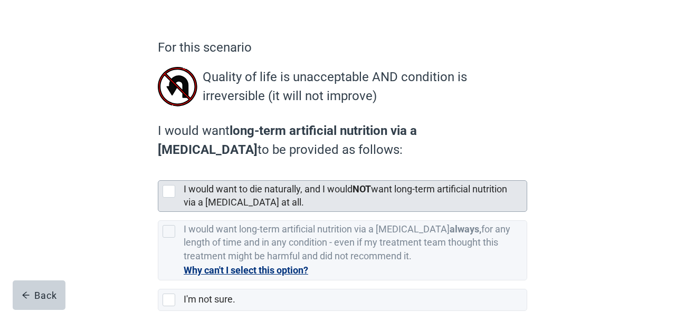
click at [166, 188] on div at bounding box center [168, 191] width 13 height 13
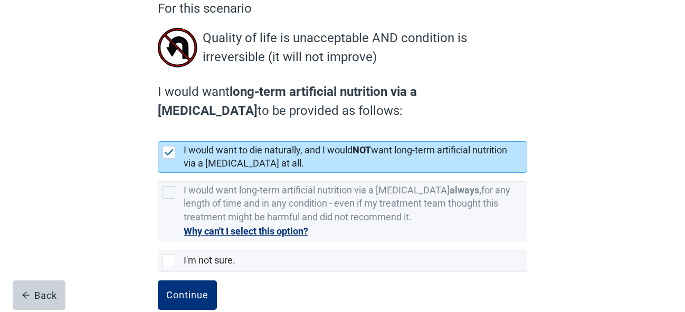
scroll to position [123, 0]
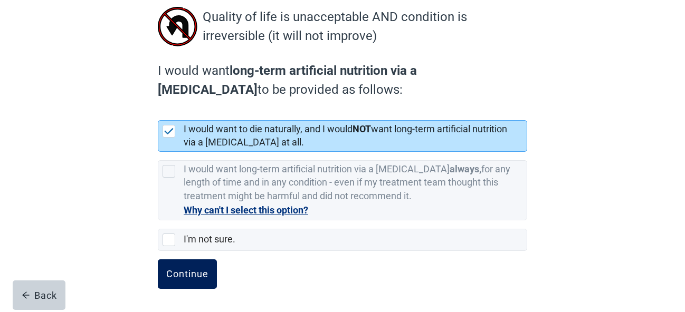
click at [188, 276] on div "Continue" at bounding box center [187, 274] width 42 height 11
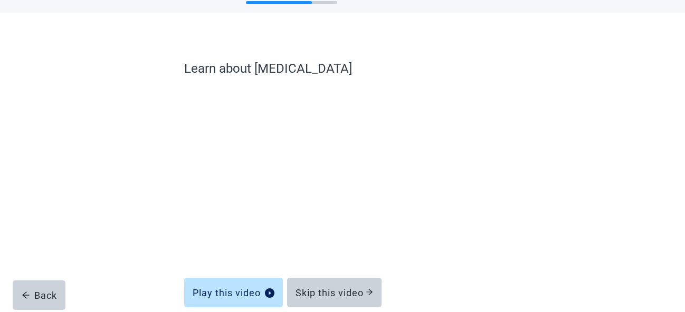
scroll to position [63, 0]
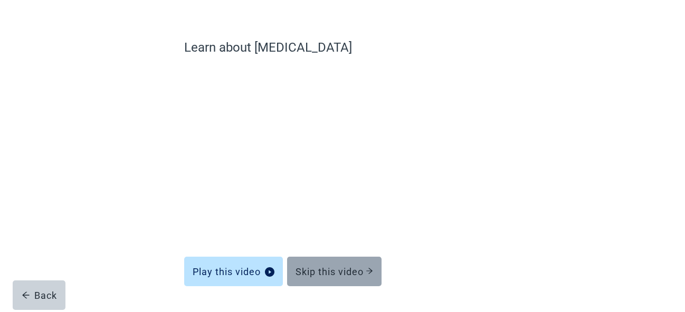
click at [341, 271] on div "Skip this video" at bounding box center [334, 271] width 78 height 11
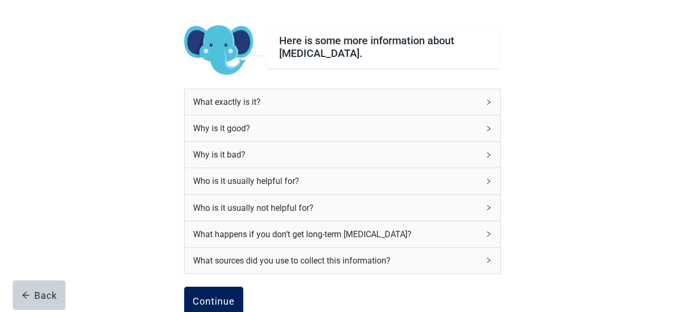
click at [208, 310] on button "Continue" at bounding box center [213, 302] width 59 height 30
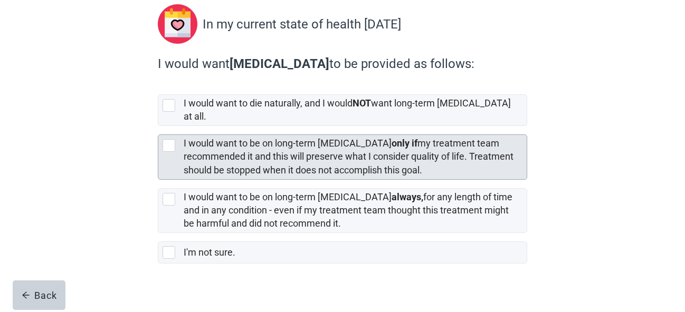
scroll to position [124, 0]
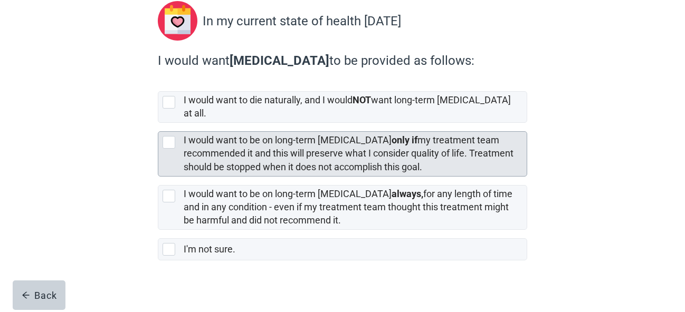
click at [165, 136] on div at bounding box center [168, 142] width 13 height 13
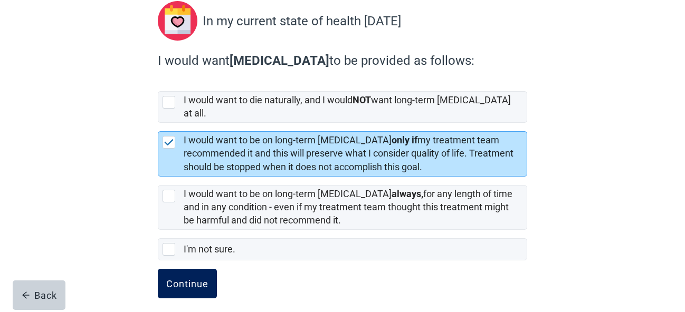
click at [188, 278] on div "Continue" at bounding box center [187, 283] width 42 height 11
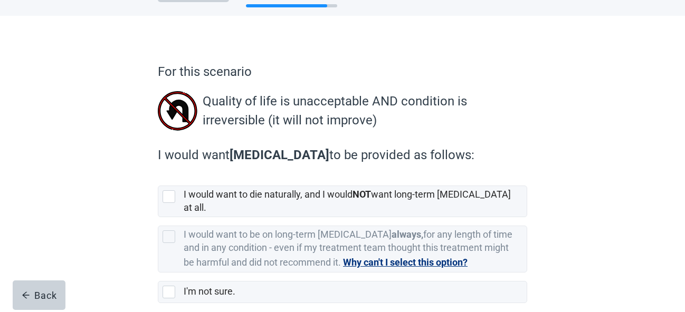
scroll to position [82, 0]
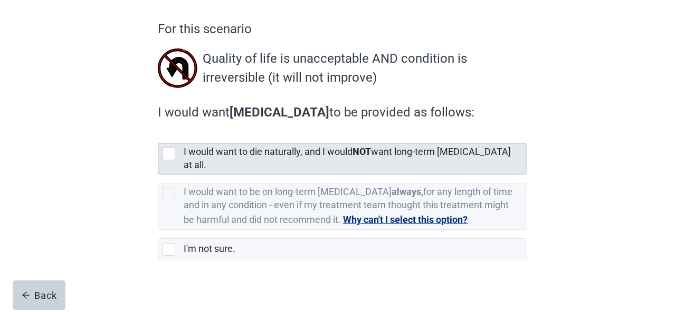
click at [164, 155] on div at bounding box center [168, 154] width 13 height 13
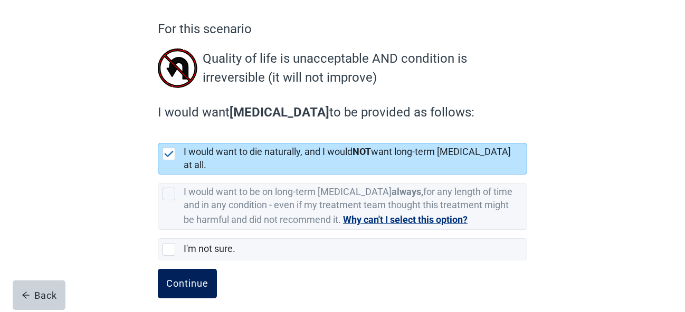
click at [186, 278] on div "Continue" at bounding box center [187, 283] width 42 height 11
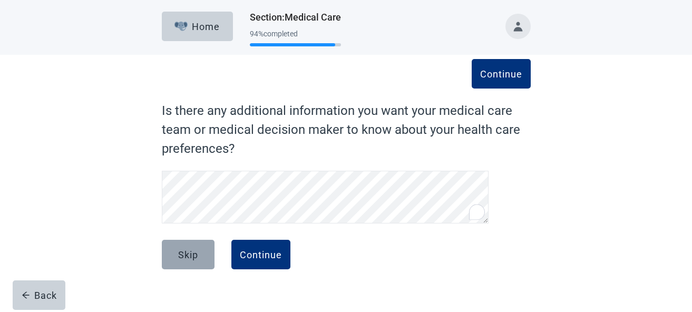
click at [198, 261] on button "Skip" at bounding box center [188, 255] width 53 height 30
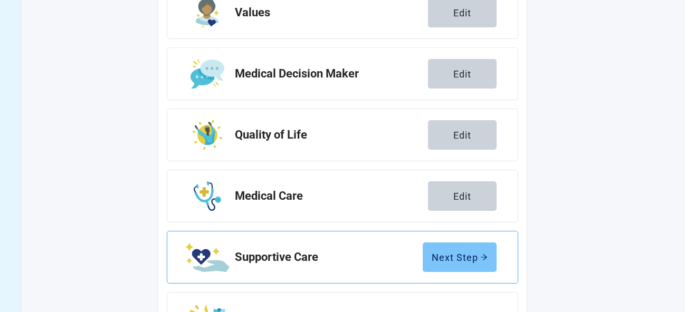
scroll to position [248, 0]
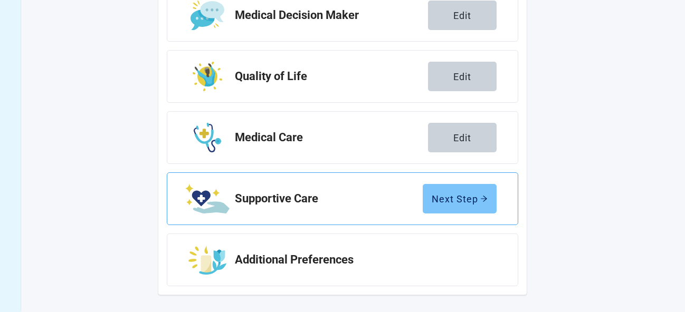
click at [467, 198] on div "Next Step" at bounding box center [459, 199] width 56 height 11
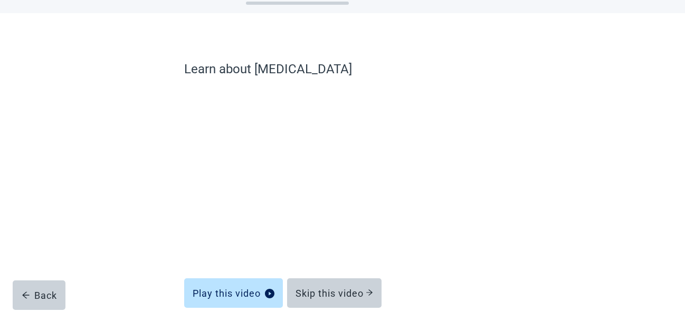
scroll to position [63, 0]
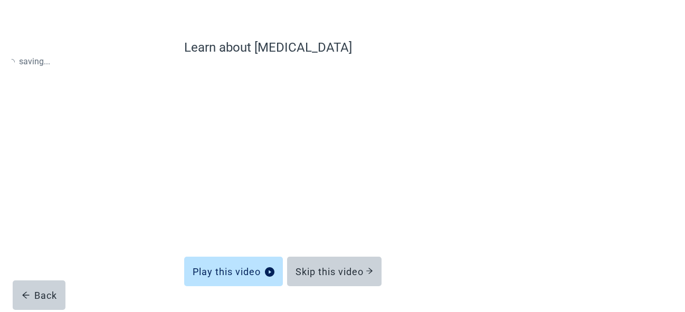
click at [344, 275] on div "Skip this video" at bounding box center [334, 271] width 78 height 11
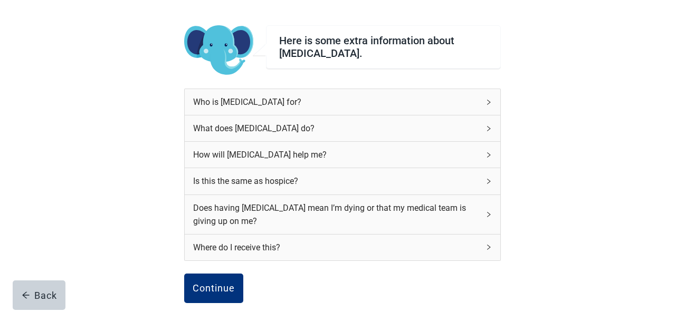
click at [487, 212] on icon "right" at bounding box center [488, 214] width 6 height 6
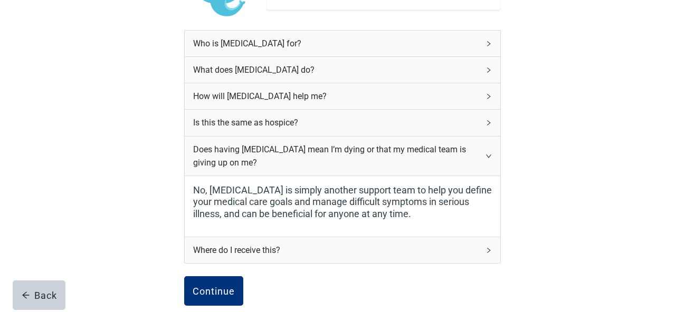
scroll to position [190, 0]
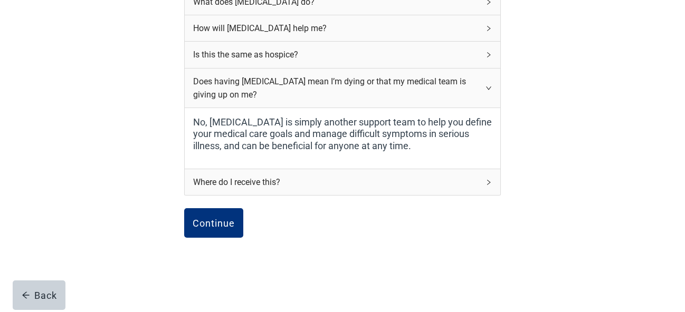
click at [489, 184] on icon "right" at bounding box center [488, 182] width 3 height 5
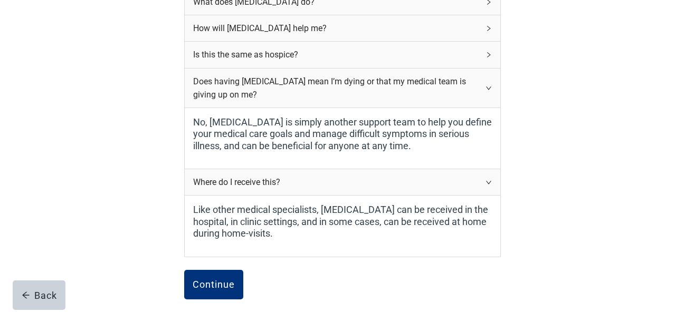
drag, startPoint x: 206, startPoint y: 290, endPoint x: 265, endPoint y: 239, distance: 77.8
click at [206, 291] on button "Continue" at bounding box center [213, 285] width 59 height 30
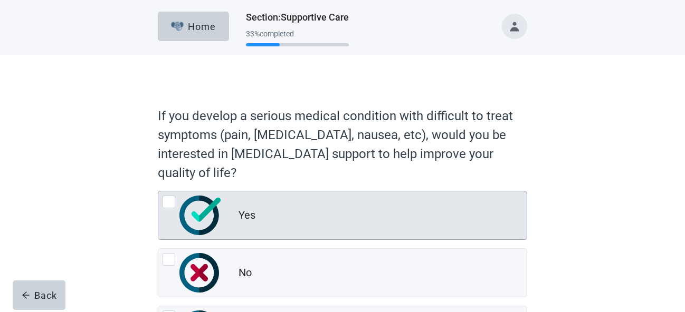
click at [170, 204] on div at bounding box center [168, 202] width 13 height 13
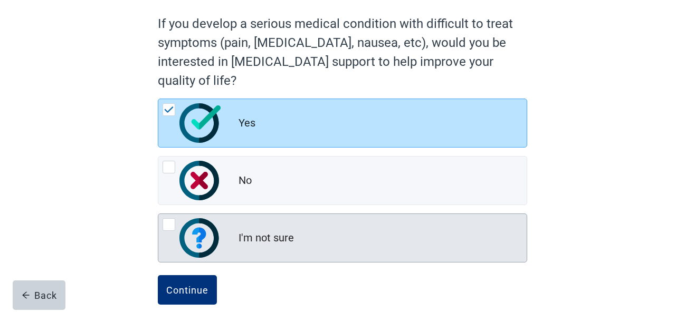
scroll to position [108, 0]
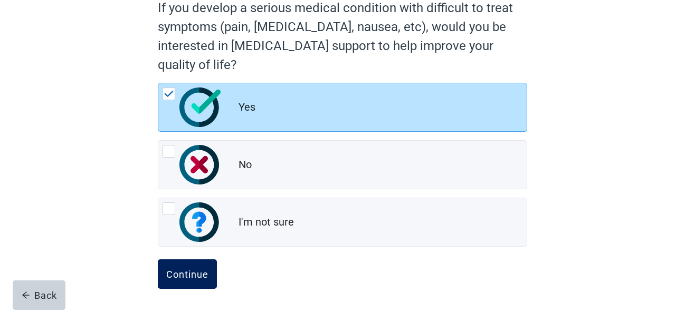
click at [198, 277] on div "Continue" at bounding box center [187, 274] width 42 height 11
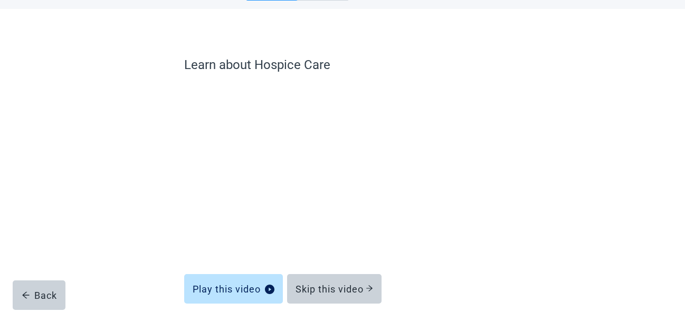
scroll to position [94, 0]
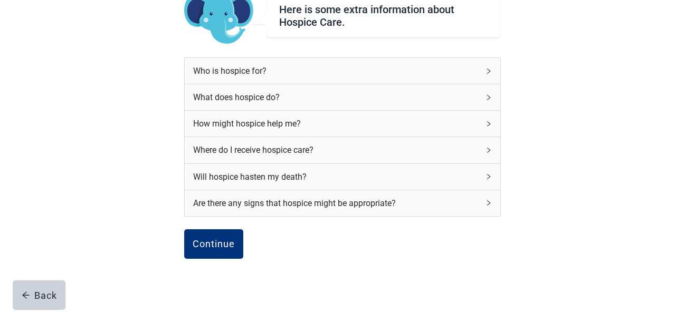
click at [486, 205] on icon "right" at bounding box center [488, 203] width 6 height 6
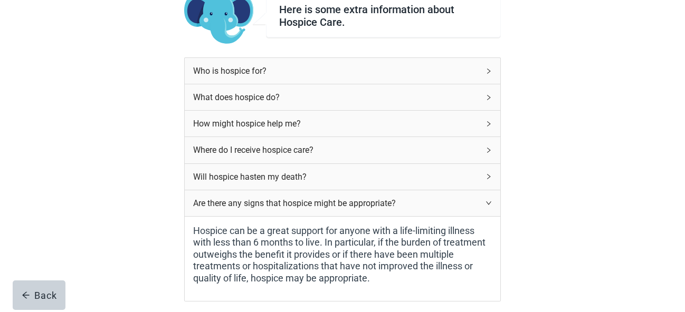
click at [491, 176] on icon "right" at bounding box center [488, 177] width 6 height 6
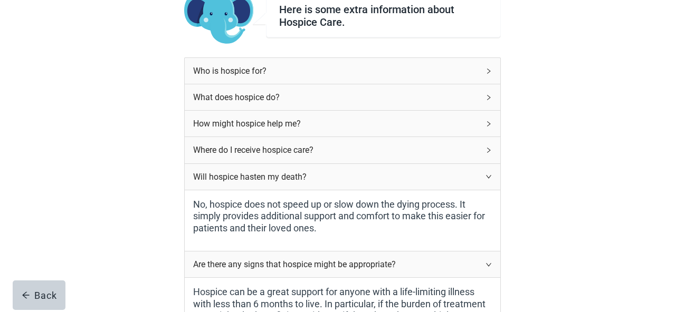
click at [498, 153] on div "Where do I receive hospice care?" at bounding box center [342, 150] width 315 height 26
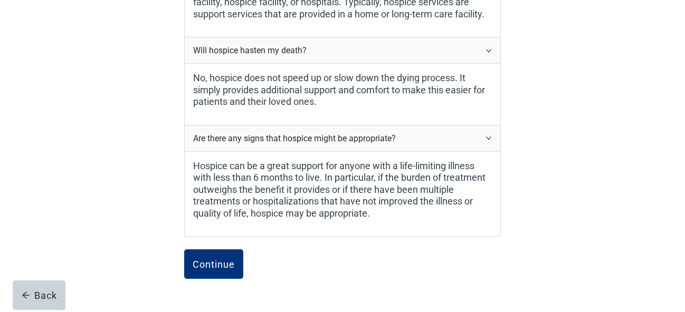
scroll to position [284, 0]
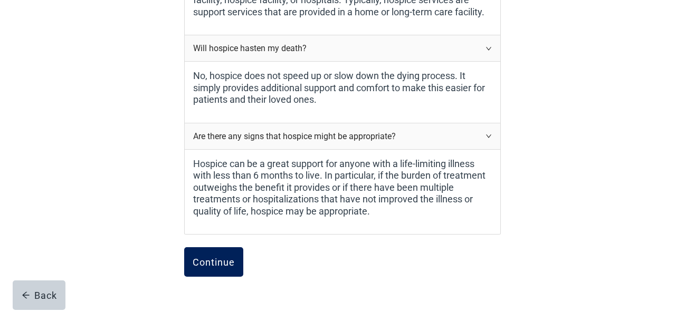
click at [226, 265] on div "Continue" at bounding box center [213, 262] width 42 height 11
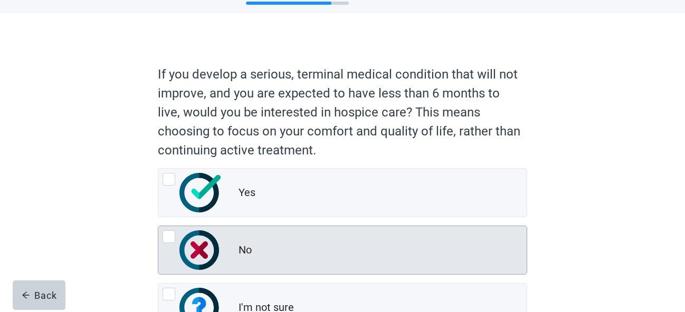
scroll to position [63, 0]
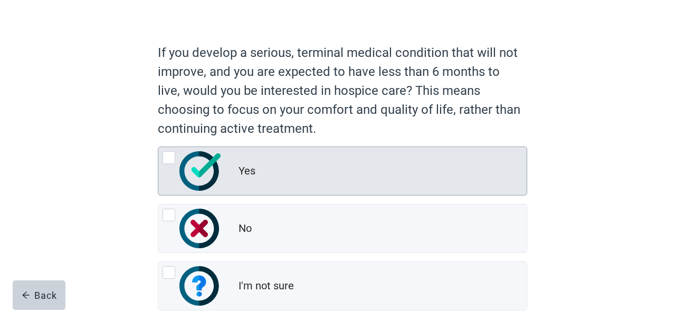
click at [168, 160] on div at bounding box center [168, 157] width 13 height 13
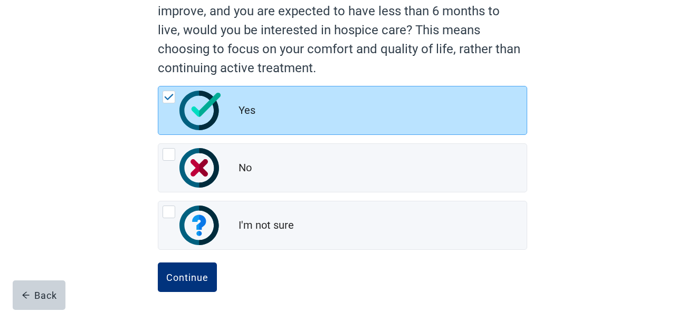
scroll to position [127, 0]
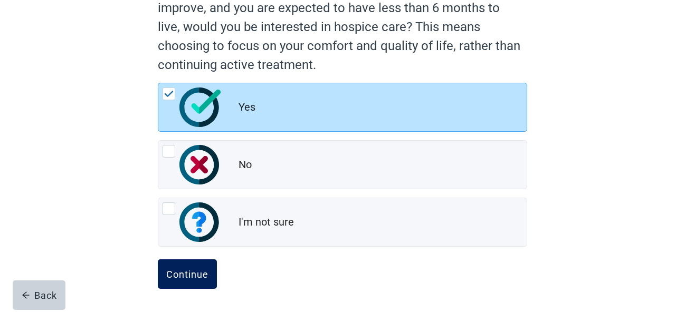
click at [197, 276] on div "Continue" at bounding box center [187, 274] width 42 height 11
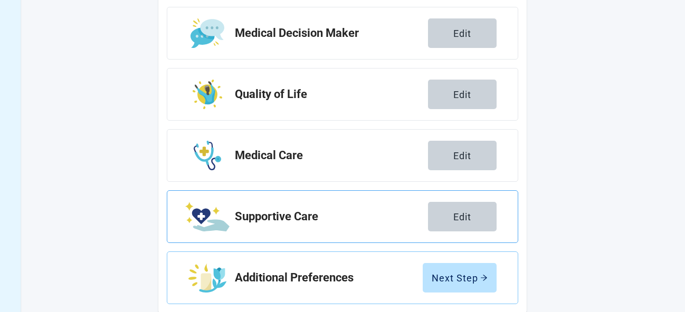
scroll to position [248, 0]
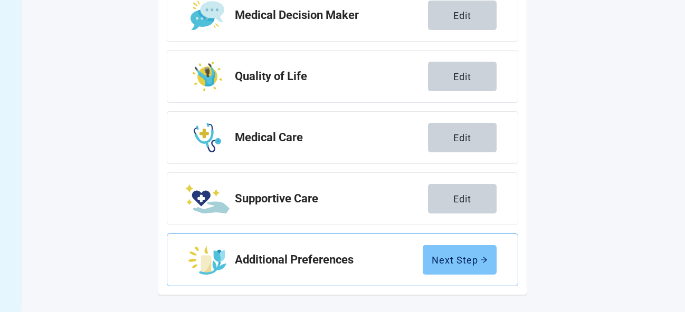
click at [462, 262] on div "Next Step" at bounding box center [459, 260] width 56 height 11
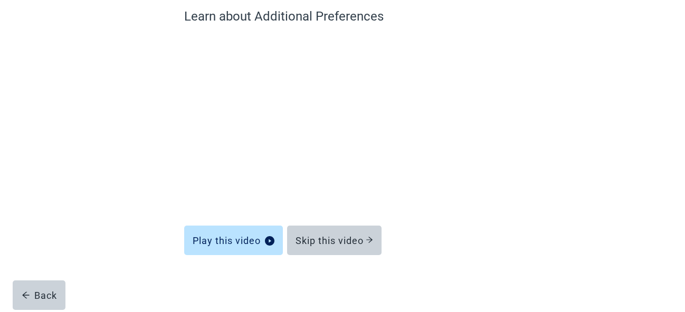
scroll to position [94, 0]
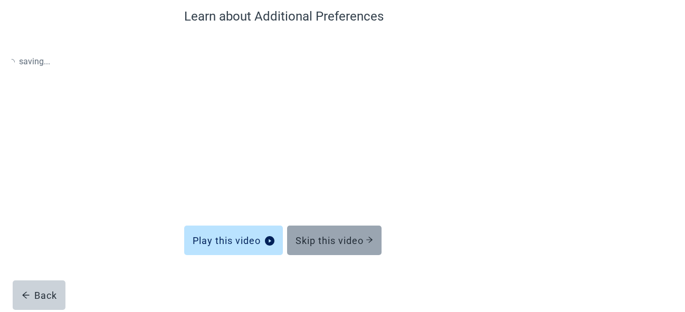
click at [336, 242] on div "Skip this video" at bounding box center [334, 240] width 78 height 11
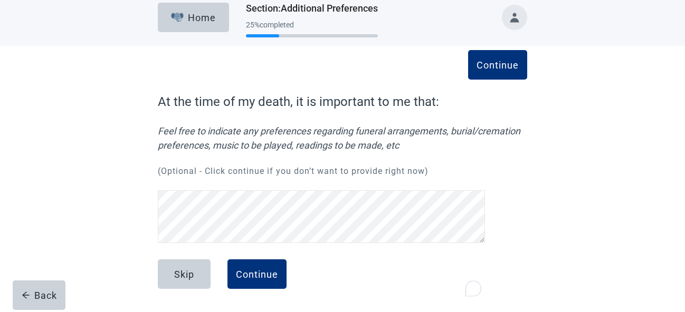
scroll to position [9, 0]
click at [184, 274] on div "Skip" at bounding box center [184, 274] width 20 height 11
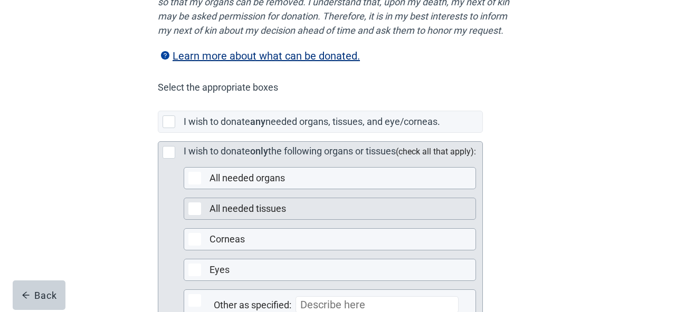
scroll to position [190, 0]
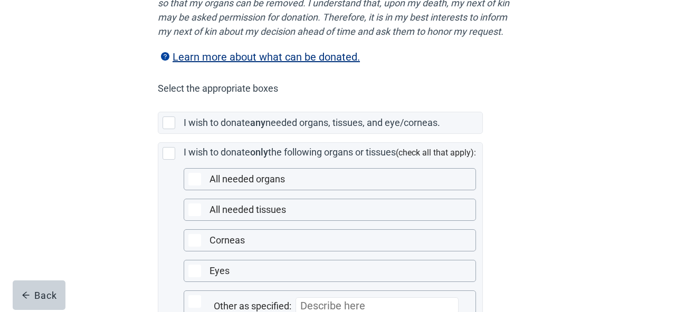
click at [326, 63] on label "Learn more about what can be donated." at bounding box center [259, 57] width 202 height 13
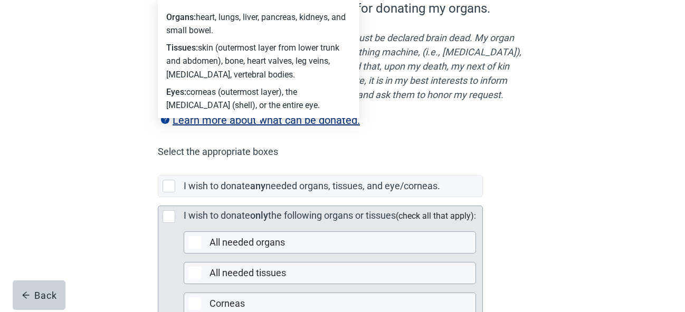
scroll to position [253, 0]
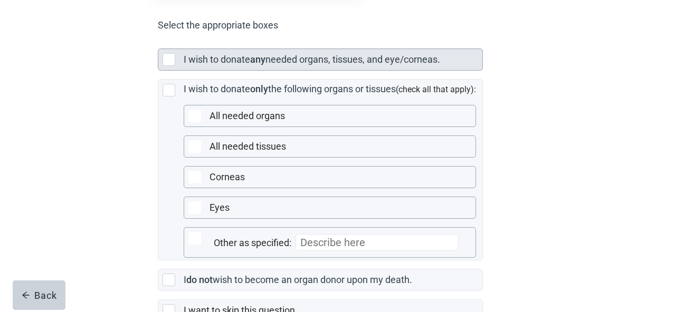
click at [171, 66] on div at bounding box center [168, 59] width 13 height 13
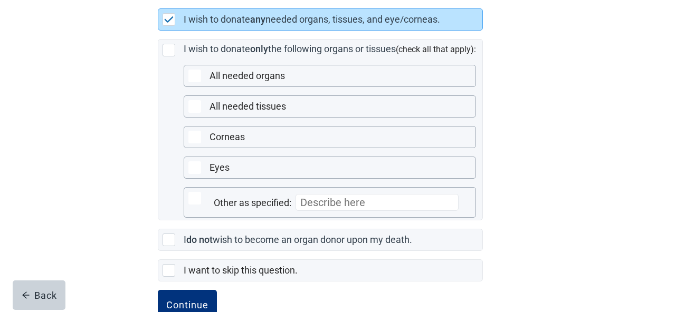
scroll to position [338, 0]
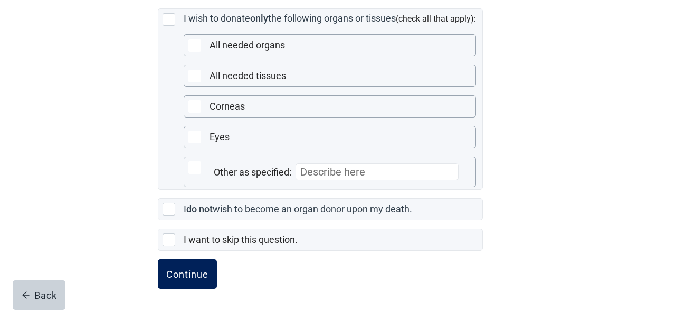
click at [181, 276] on div "Continue" at bounding box center [187, 274] width 42 height 11
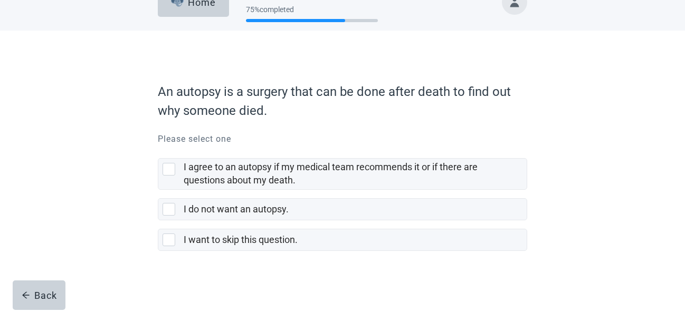
scroll to position [24, 0]
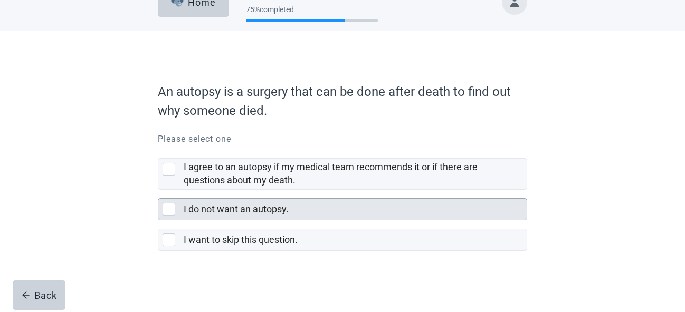
click at [168, 211] on div at bounding box center [168, 209] width 13 height 13
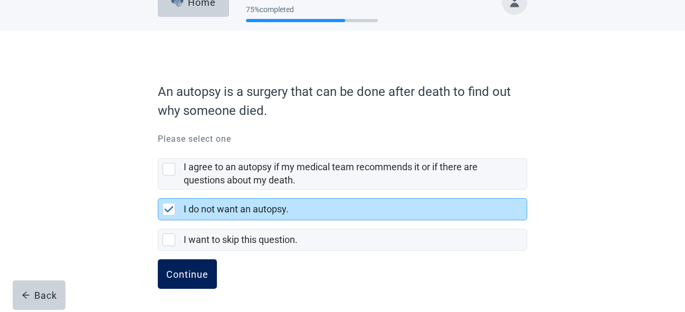
click at [189, 281] on button "Continue" at bounding box center [187, 274] width 59 height 30
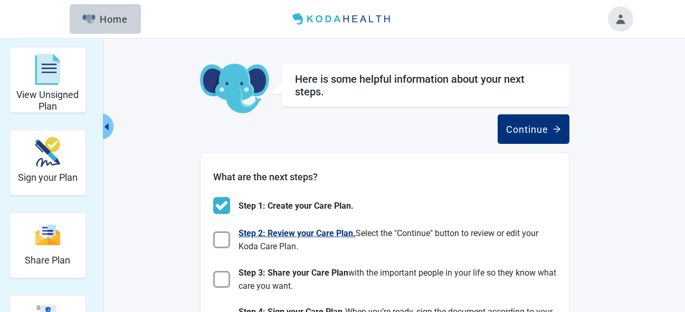
click at [220, 238] on img at bounding box center [221, 240] width 17 height 17
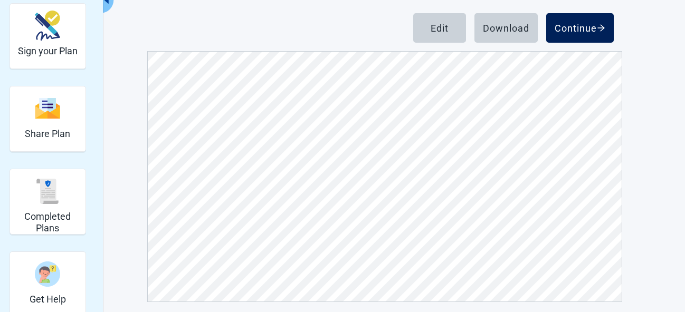
scroll to position [443, 0]
click at [591, 29] on div "Continue" at bounding box center [579, 28] width 51 height 11
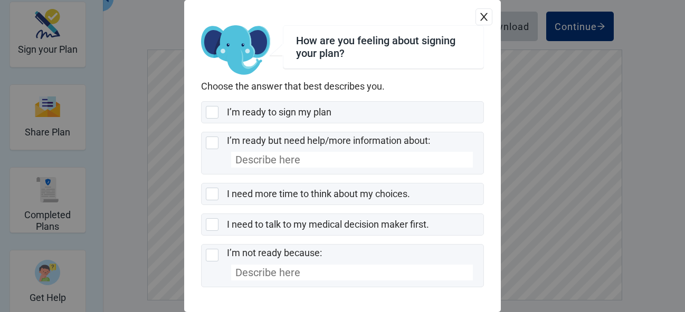
scroll to position [133, 0]
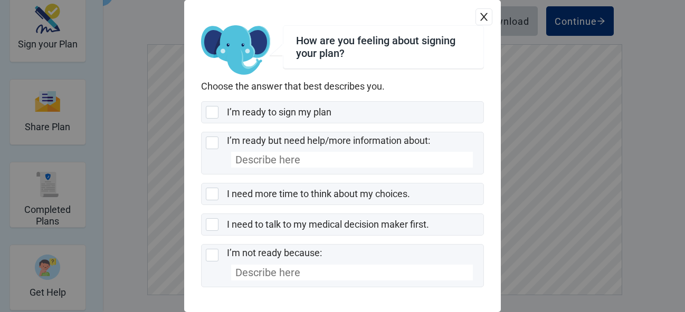
click at [558, 182] on div "How are you feeling about signing your plan? Choose the answer that best descri…" at bounding box center [342, 156] width 685 height 312
click at [483, 15] on button "close" at bounding box center [483, 16] width 17 height 17
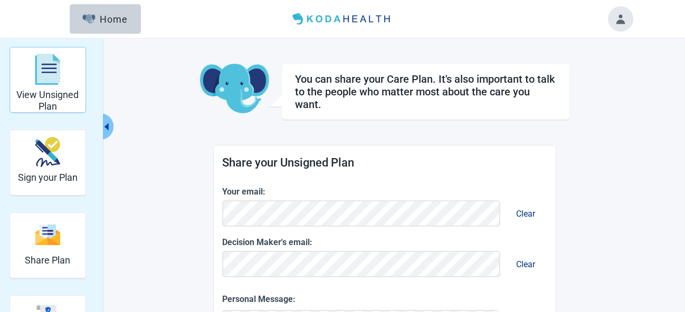
click at [45, 75] on img "View Unsigned Plan" at bounding box center [47, 70] width 25 height 32
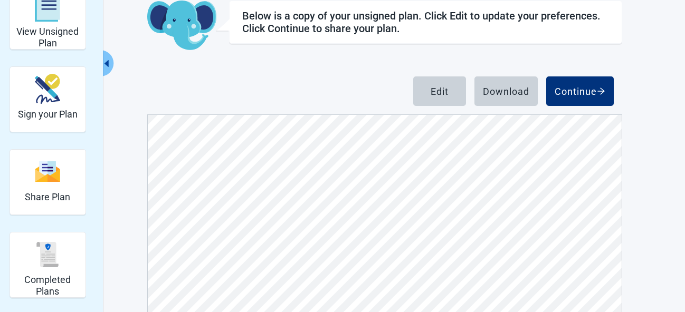
scroll to position [1772, 0]
click at [427, 94] on button "Edit" at bounding box center [439, 91] width 53 height 30
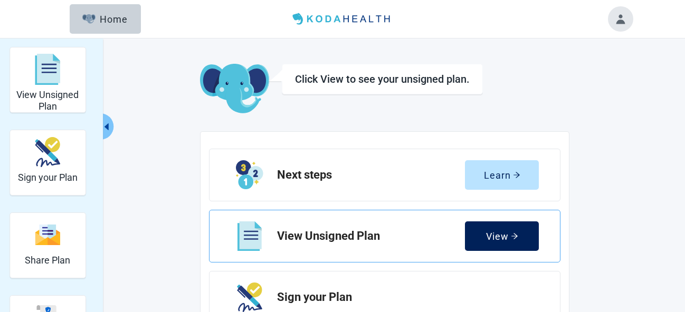
click at [494, 239] on div "View" at bounding box center [502, 236] width 32 height 11
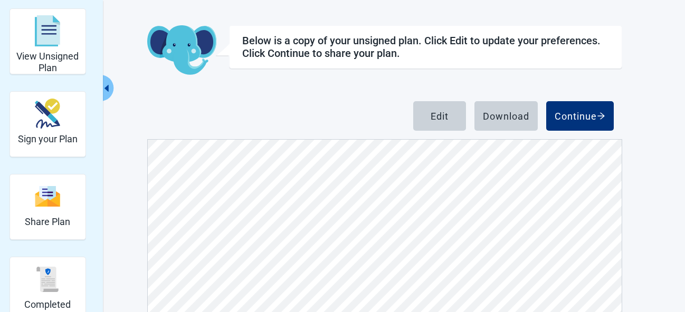
scroll to position [6582, 0]
click at [585, 115] on div "Continue" at bounding box center [579, 116] width 51 height 11
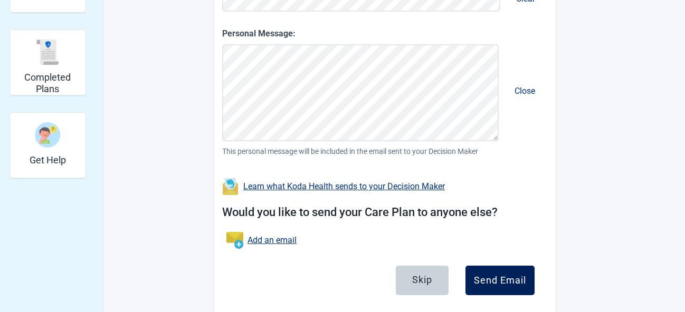
scroll to position [287, 0]
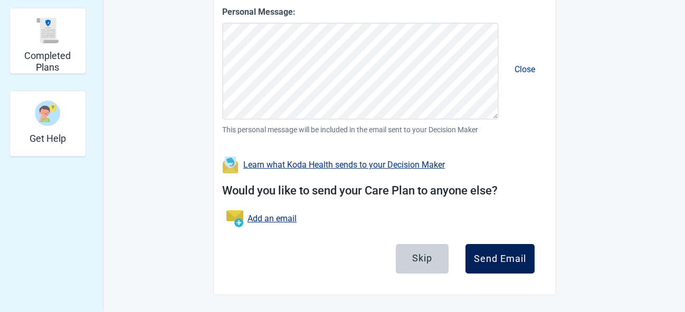
click at [495, 262] on div "Send Email" at bounding box center [500, 259] width 52 height 11
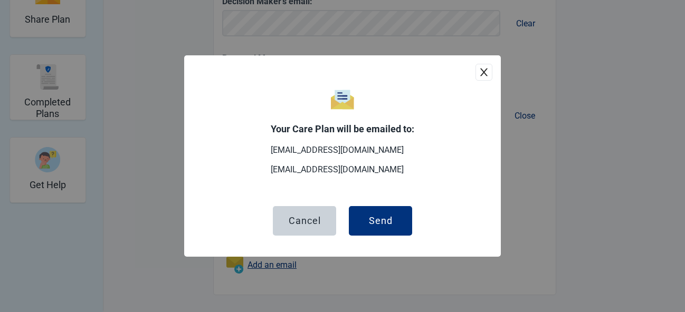
scroll to position [241, 0]
click at [383, 221] on div "Send" at bounding box center [381, 221] width 24 height 11
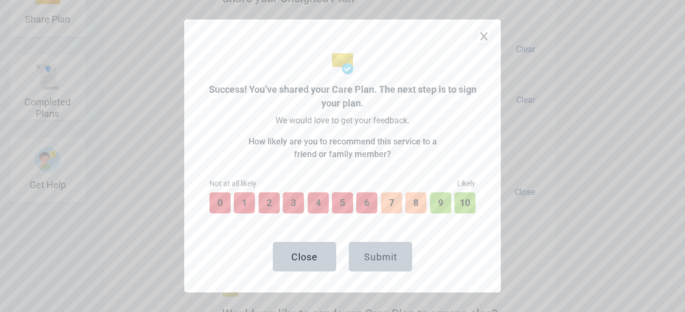
scroll to position [317, 0]
click at [467, 205] on button "10" at bounding box center [464, 202] width 23 height 23
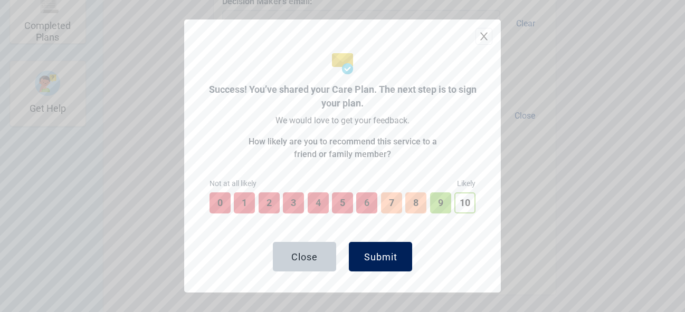
click at [382, 259] on div "Submit" at bounding box center [380, 257] width 33 height 11
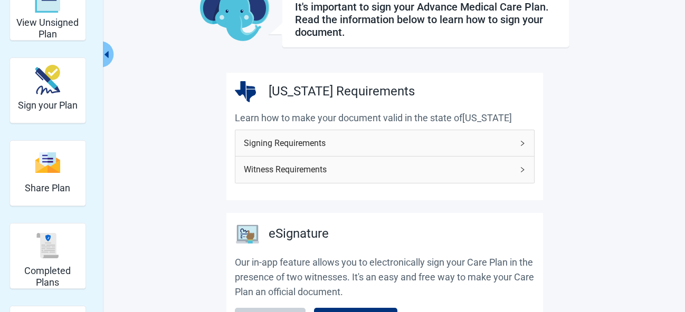
scroll to position [64, 0]
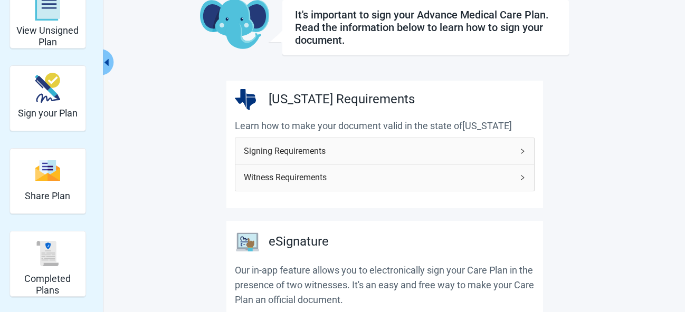
click at [525, 150] on icon "right" at bounding box center [522, 151] width 6 height 6
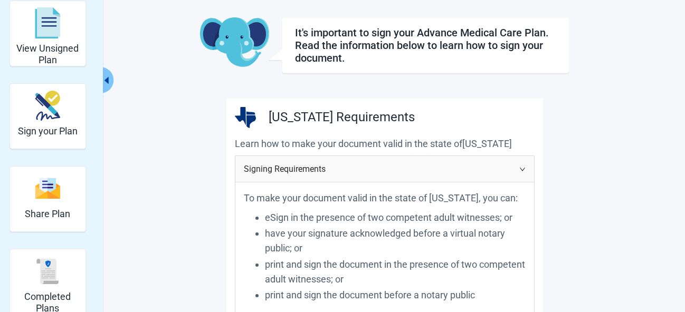
scroll to position [0, 0]
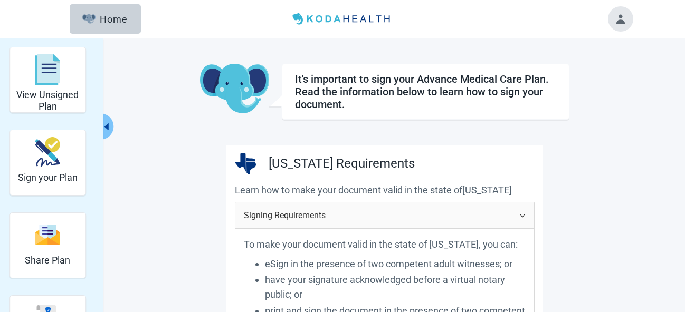
click at [622, 20] on button "Toggle account menu" at bounding box center [620, 18] width 25 height 25
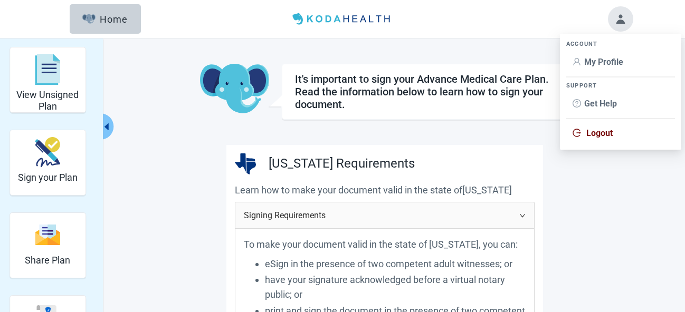
click at [603, 66] on span "My Profile" at bounding box center [603, 62] width 39 height 10
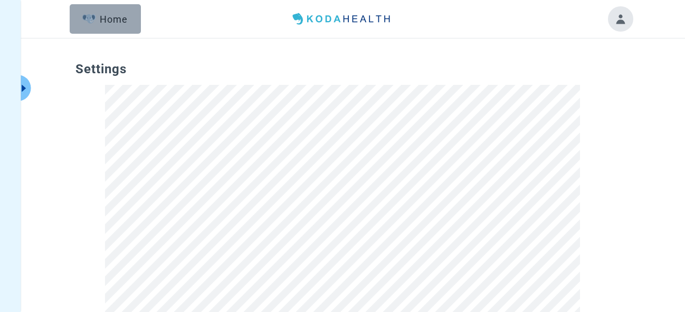
click at [111, 20] on div "Home" at bounding box center [104, 19] width 45 height 11
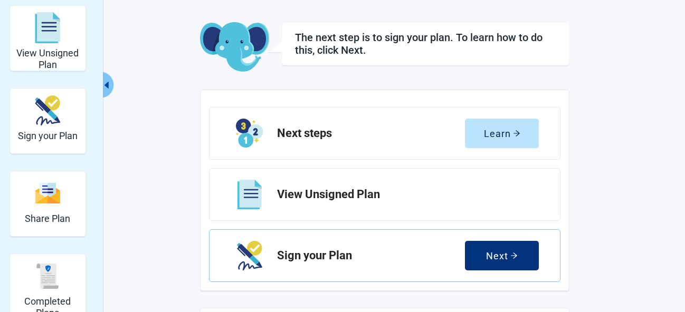
scroll to position [63, 0]
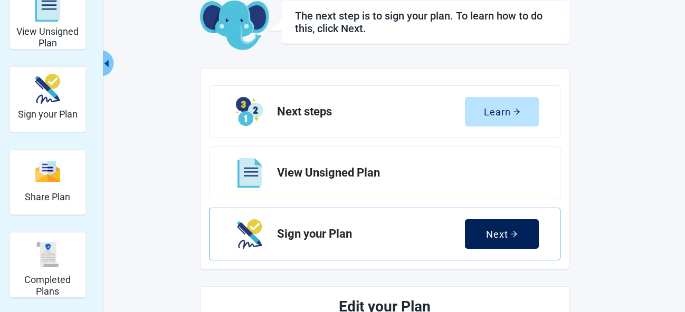
click at [514, 233] on icon "arrow-right" at bounding box center [513, 233] width 7 height 7
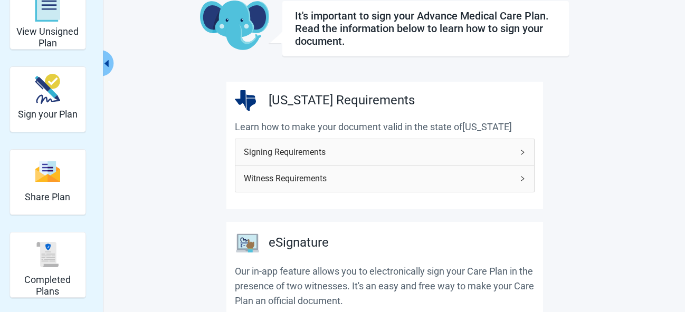
click at [522, 179] on icon "right" at bounding box center [522, 179] width 6 height 6
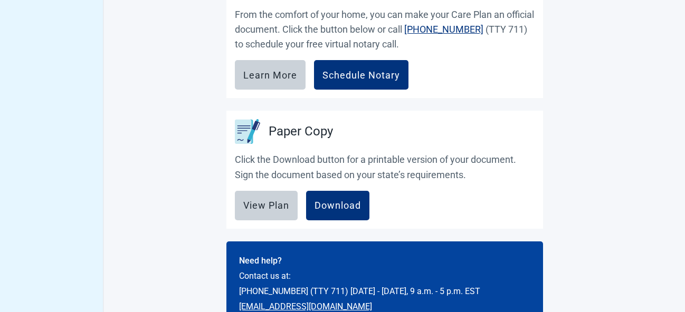
scroll to position [696, 0]
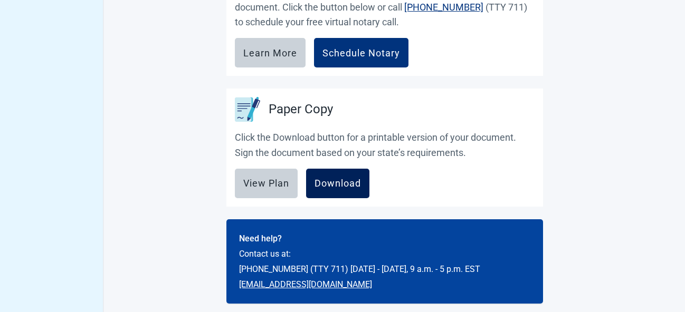
click at [335, 185] on div "Download" at bounding box center [337, 183] width 46 height 11
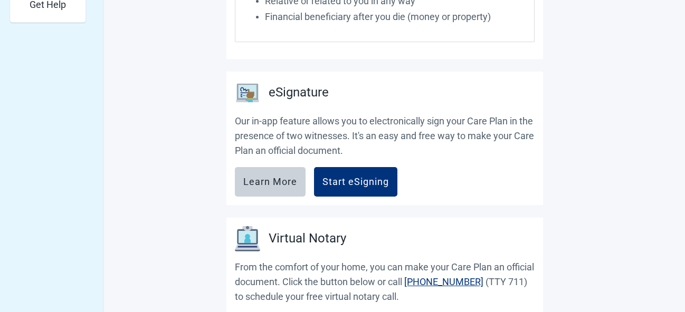
scroll to position [443, 0]
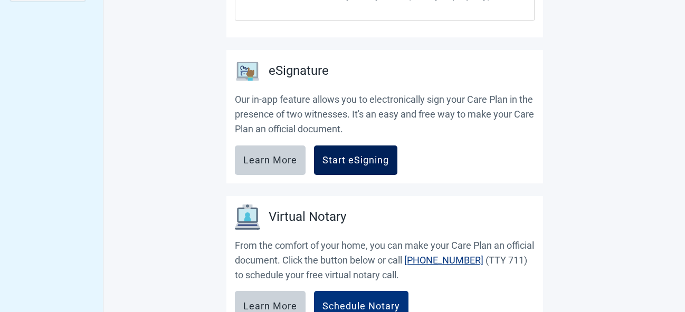
click at [336, 160] on div "Start eSigning" at bounding box center [355, 160] width 66 height 11
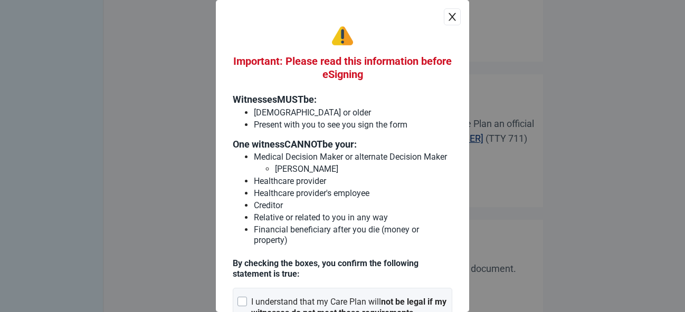
scroll to position [253, 0]
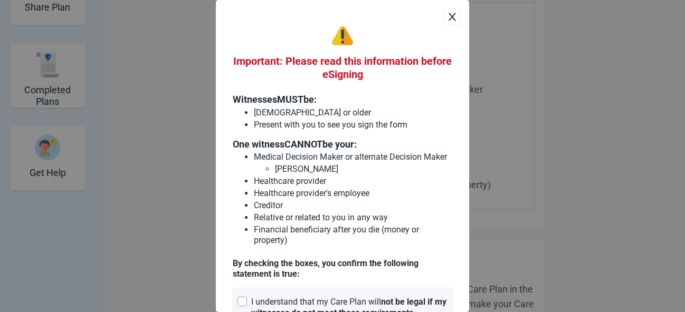
click at [447, 16] on icon "close" at bounding box center [452, 17] width 11 height 11
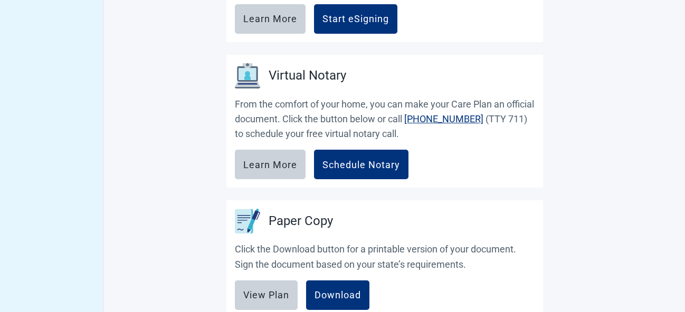
scroll to position [696, 0]
